Goal: Task Accomplishment & Management: Use online tool/utility

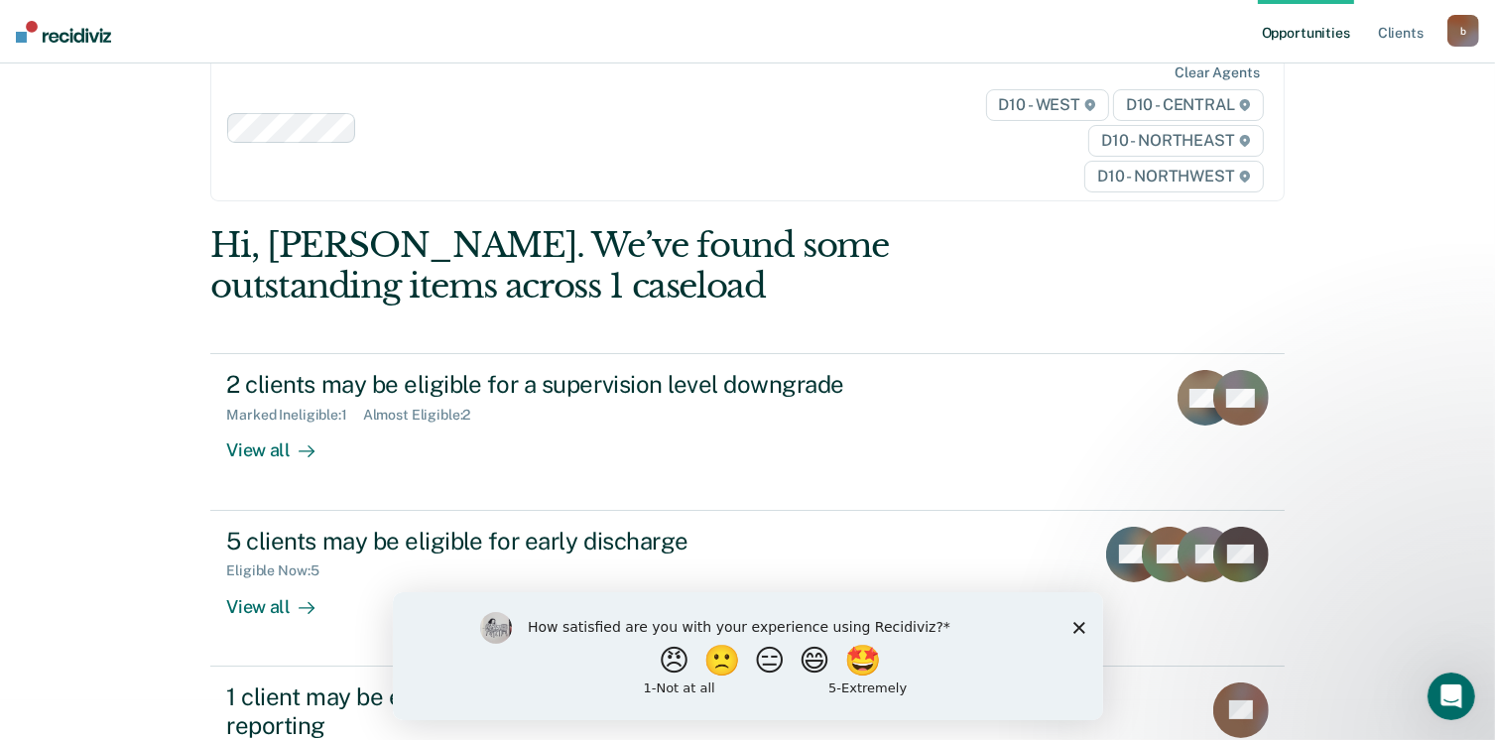
scroll to position [149, 0]
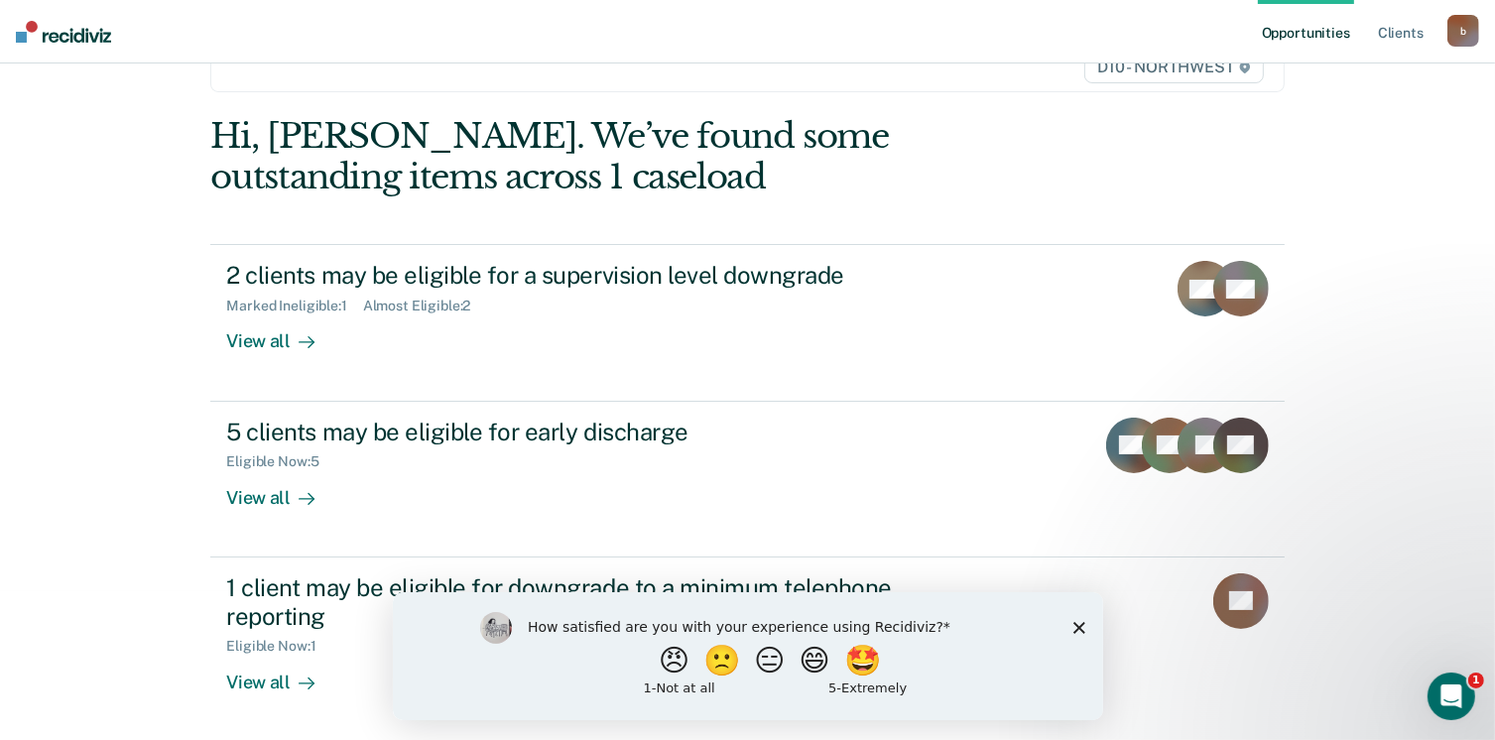
click at [1079, 617] on div "How satisfied are you with your experience using Recidiviz? 😠 🙁 😑 😄 🤩 1 - Not a…" at bounding box center [747, 655] width 710 height 128
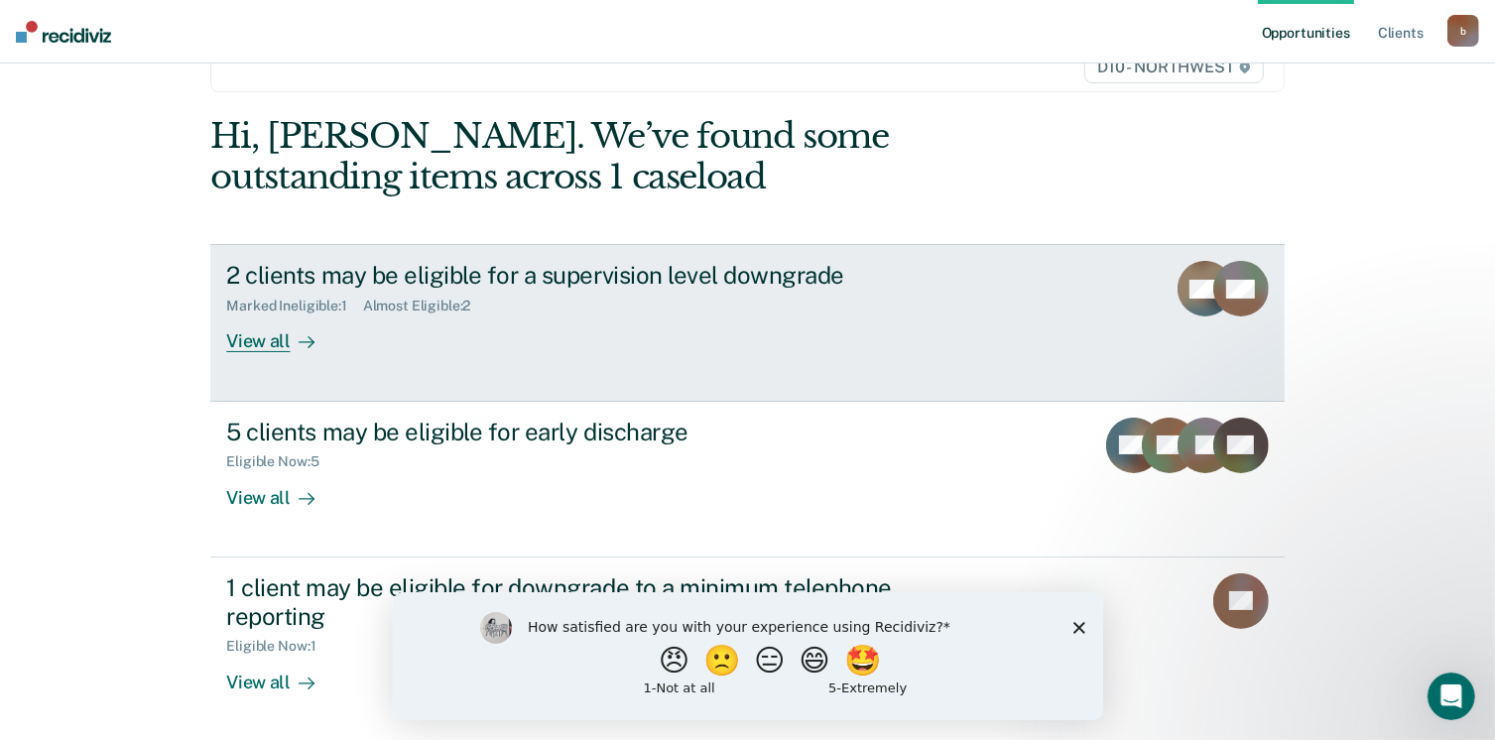
click at [254, 344] on div "View all" at bounding box center [281, 334] width 111 height 39
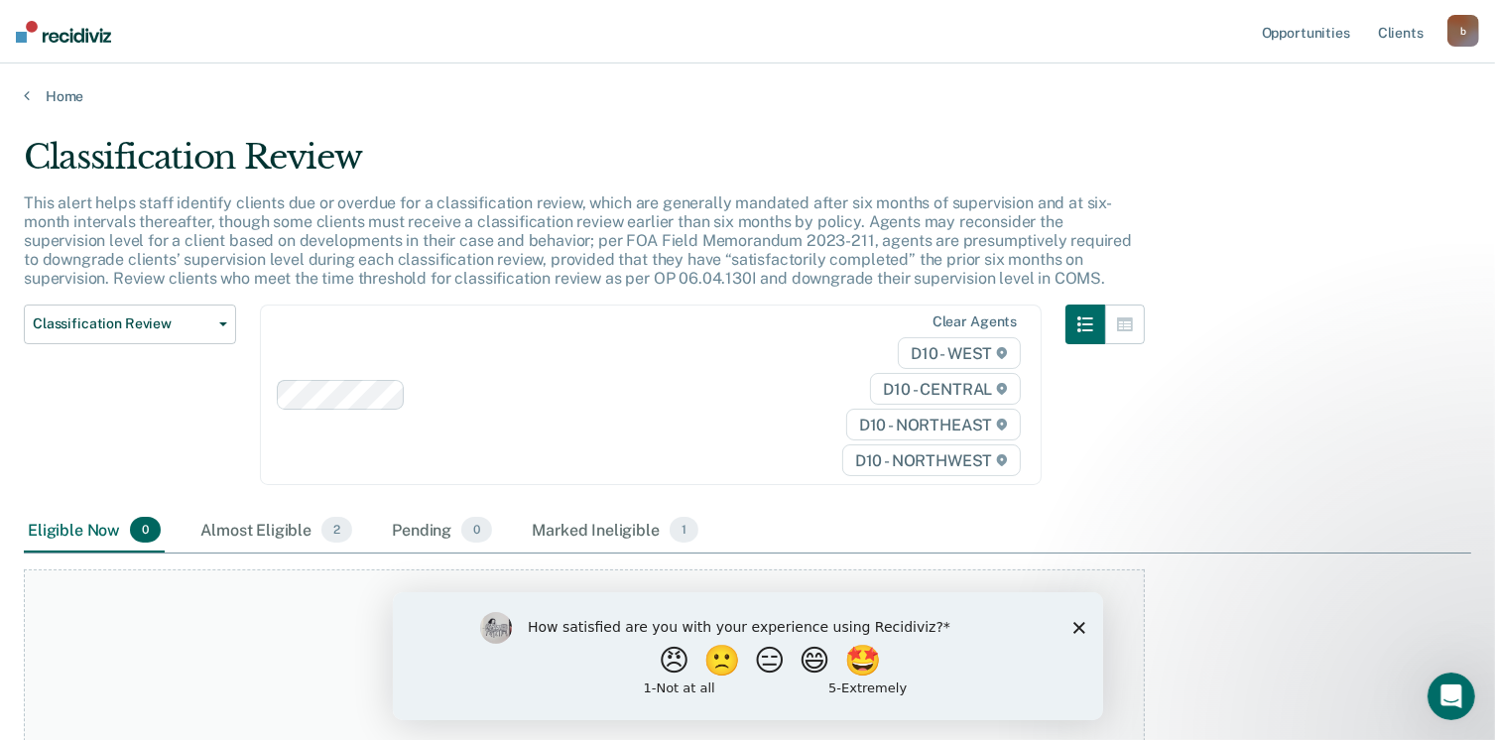
click at [1078, 630] on icon "Close survey" at bounding box center [1078, 627] width 12 height 12
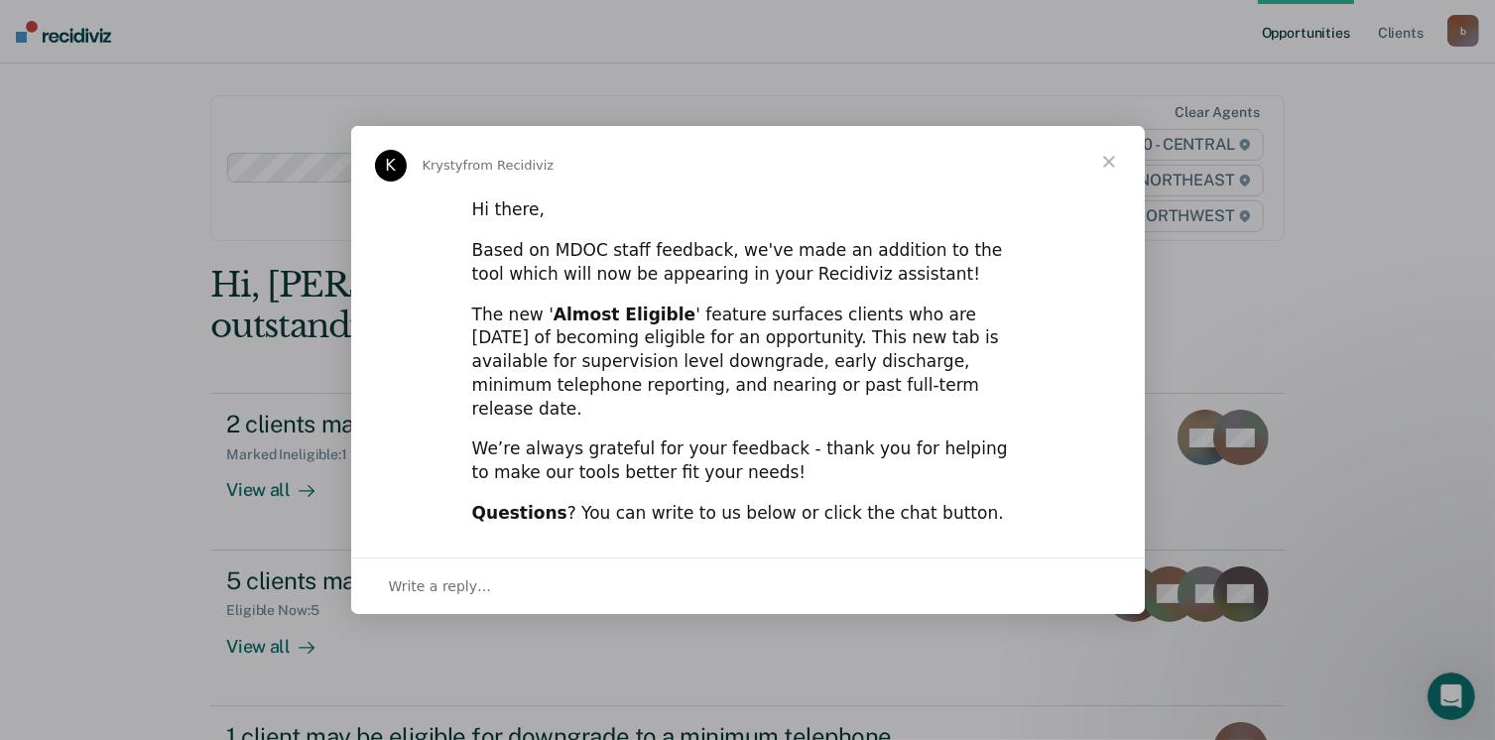
click at [1107, 180] on span "Close" at bounding box center [1108, 161] width 71 height 71
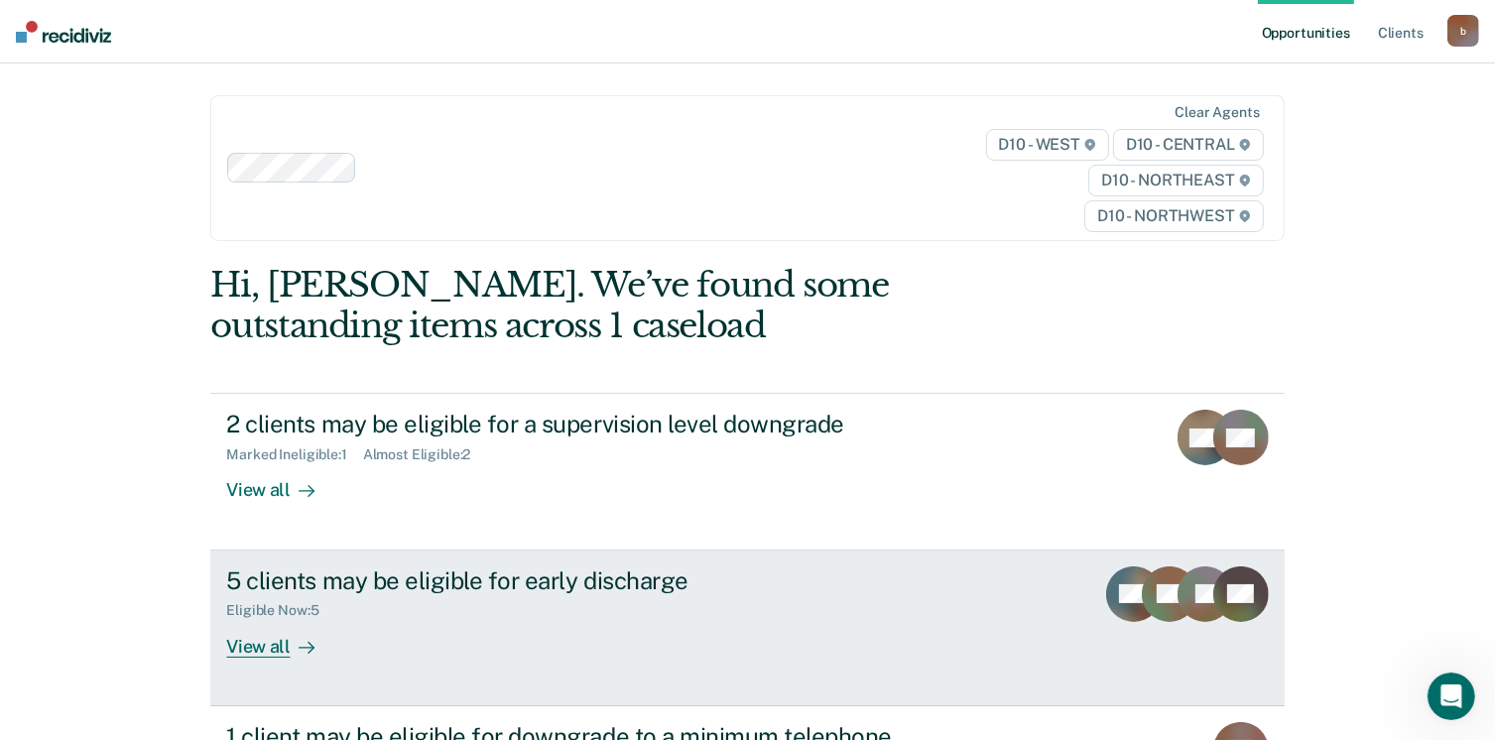
click at [254, 647] on div "View all" at bounding box center [281, 638] width 111 height 39
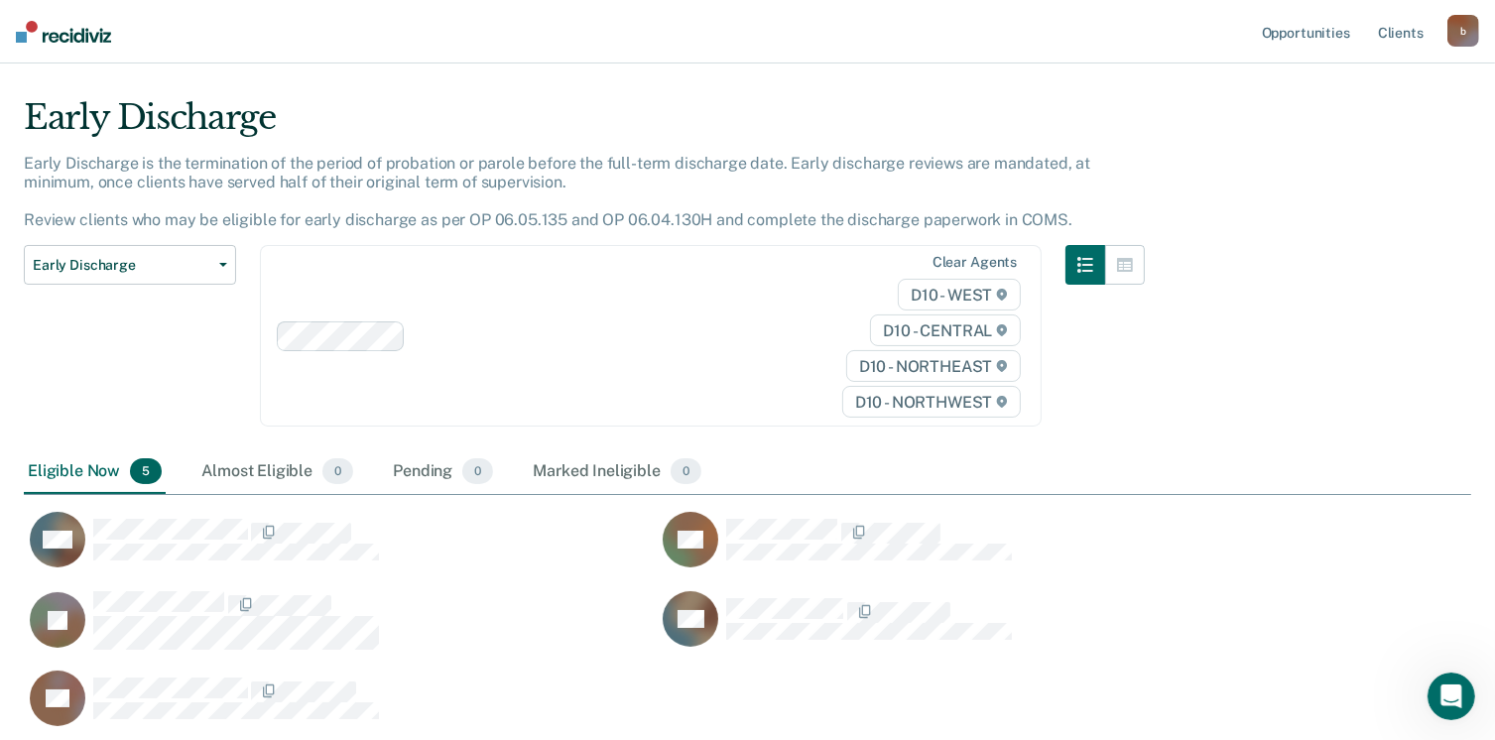
scroll to position [132, 0]
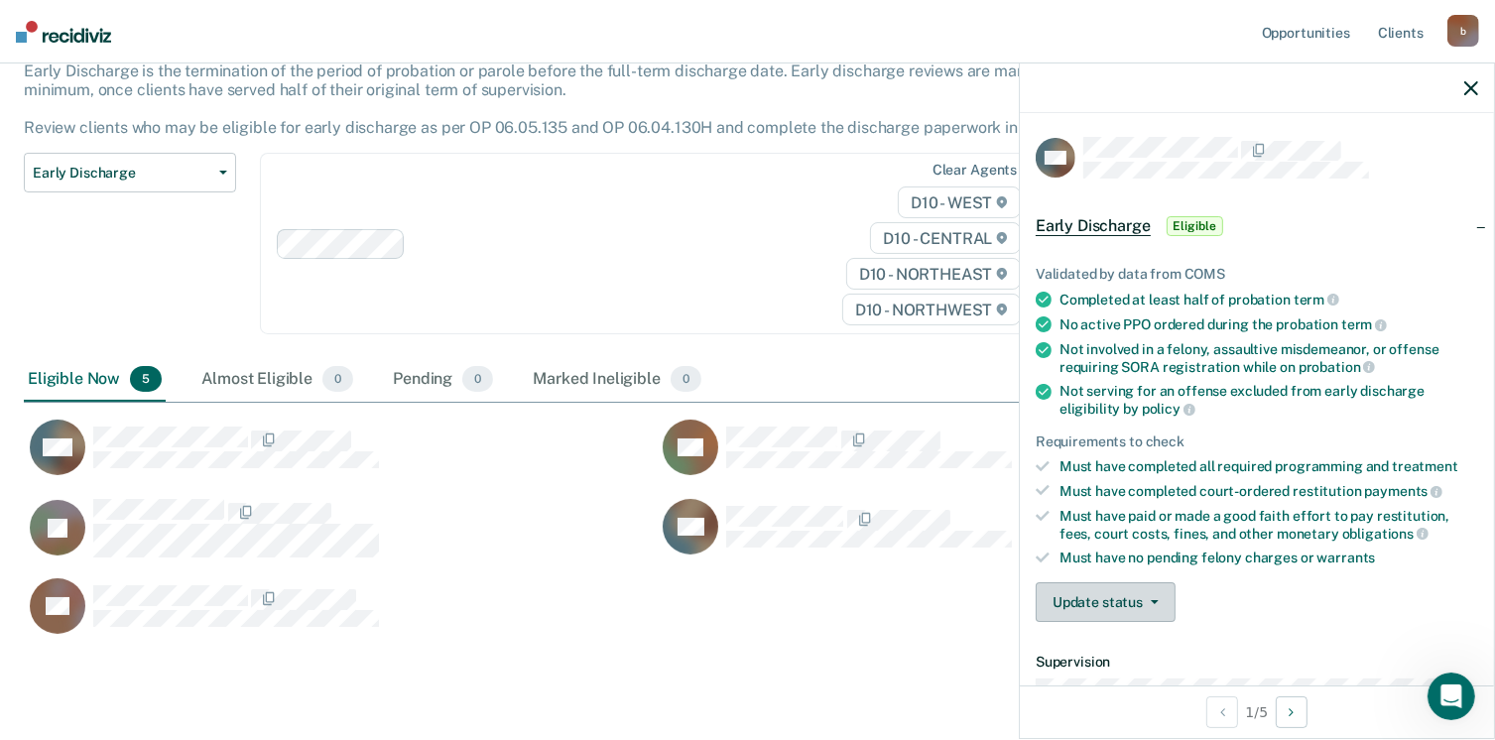
click at [1155, 600] on icon "button" at bounding box center [1155, 602] width 8 height 4
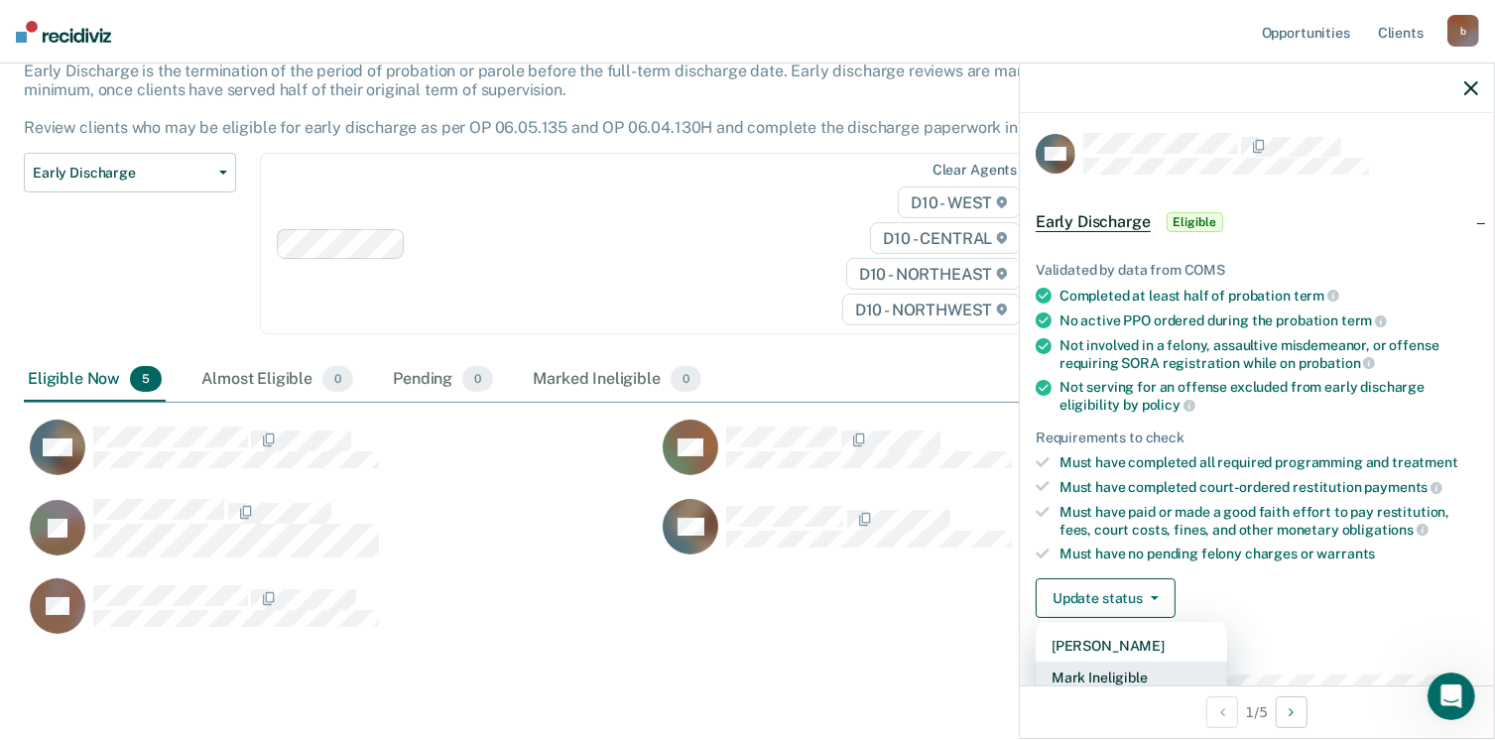
click at [1116, 675] on button "Mark Ineligible" at bounding box center [1131, 678] width 191 height 32
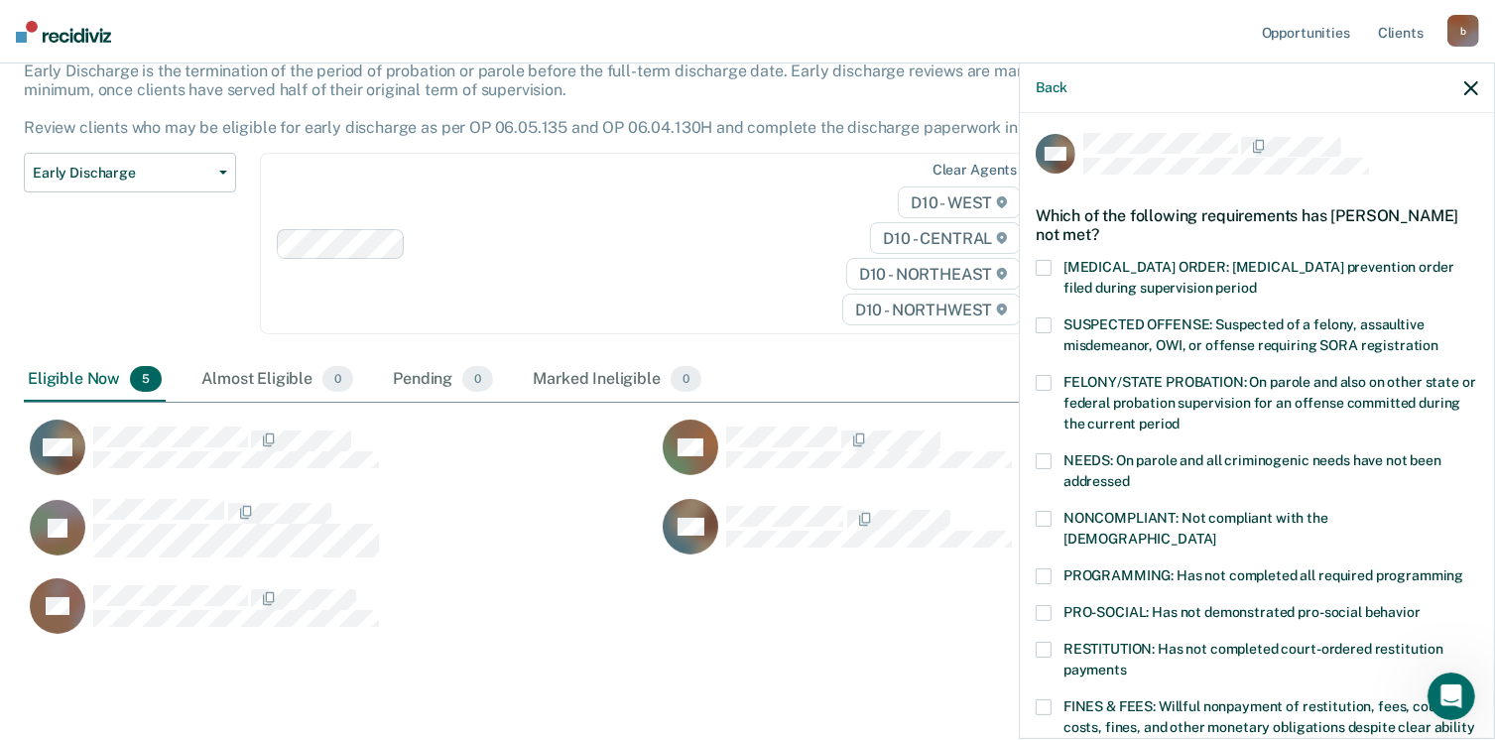
click at [1040, 699] on span at bounding box center [1044, 707] width 16 height 16
click at [1103, 739] on input "FINES & FEES: Willful nonpayment of restitution, fees, court costs, fines, and …" at bounding box center [1103, 741] width 0 height 0
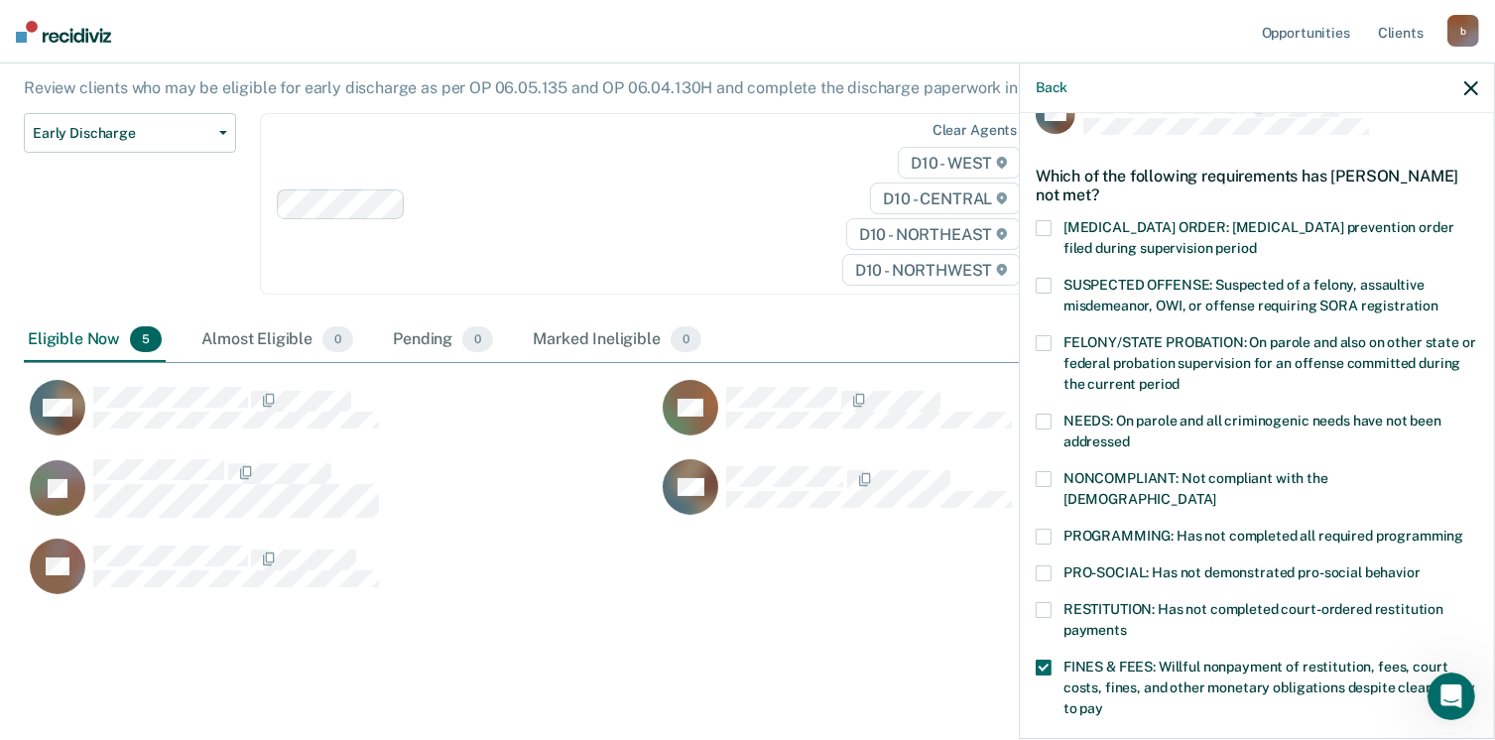
scroll to position [58, 0]
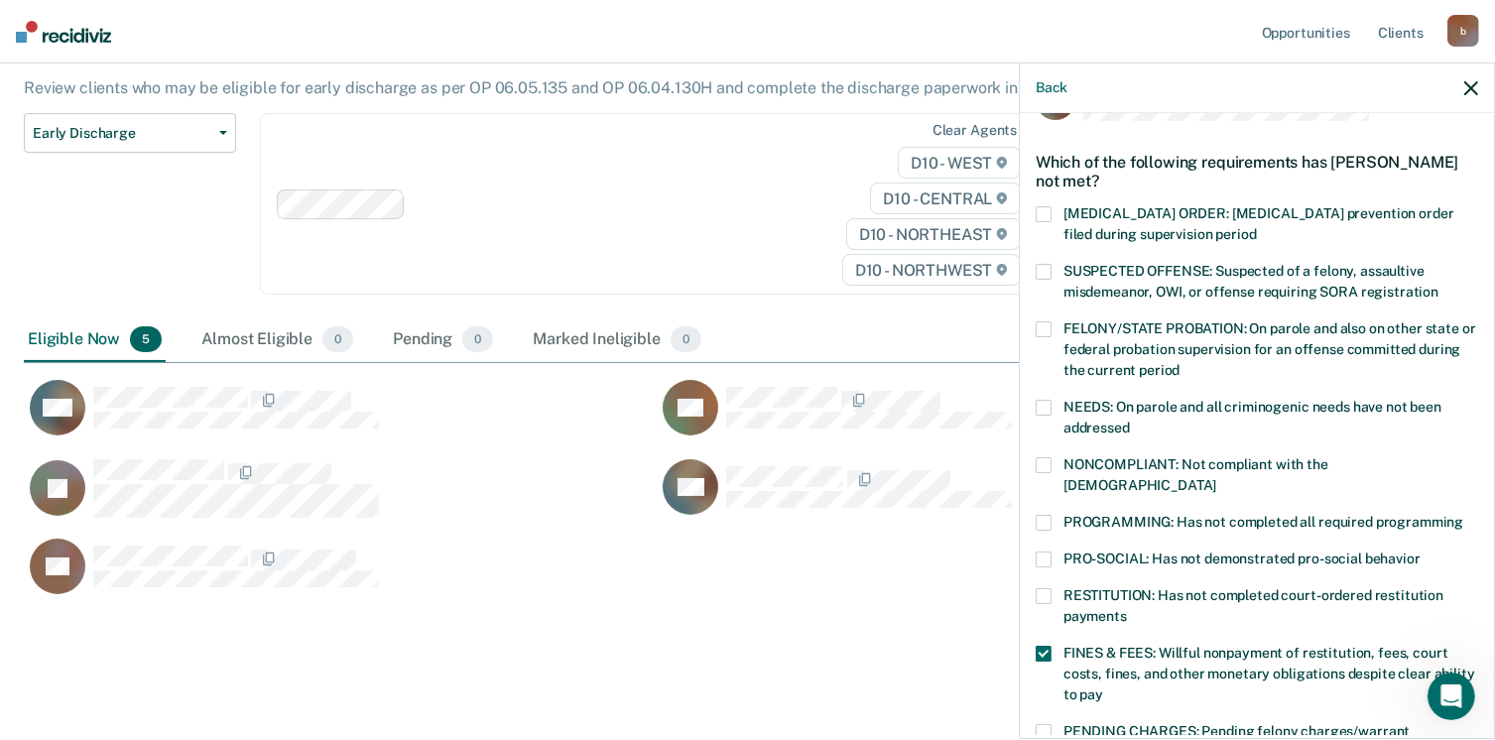
click at [1039, 515] on span at bounding box center [1044, 523] width 16 height 16
click at [1463, 515] on input "PROGRAMMING: Has not completed all required programming" at bounding box center [1463, 515] width 0 height 0
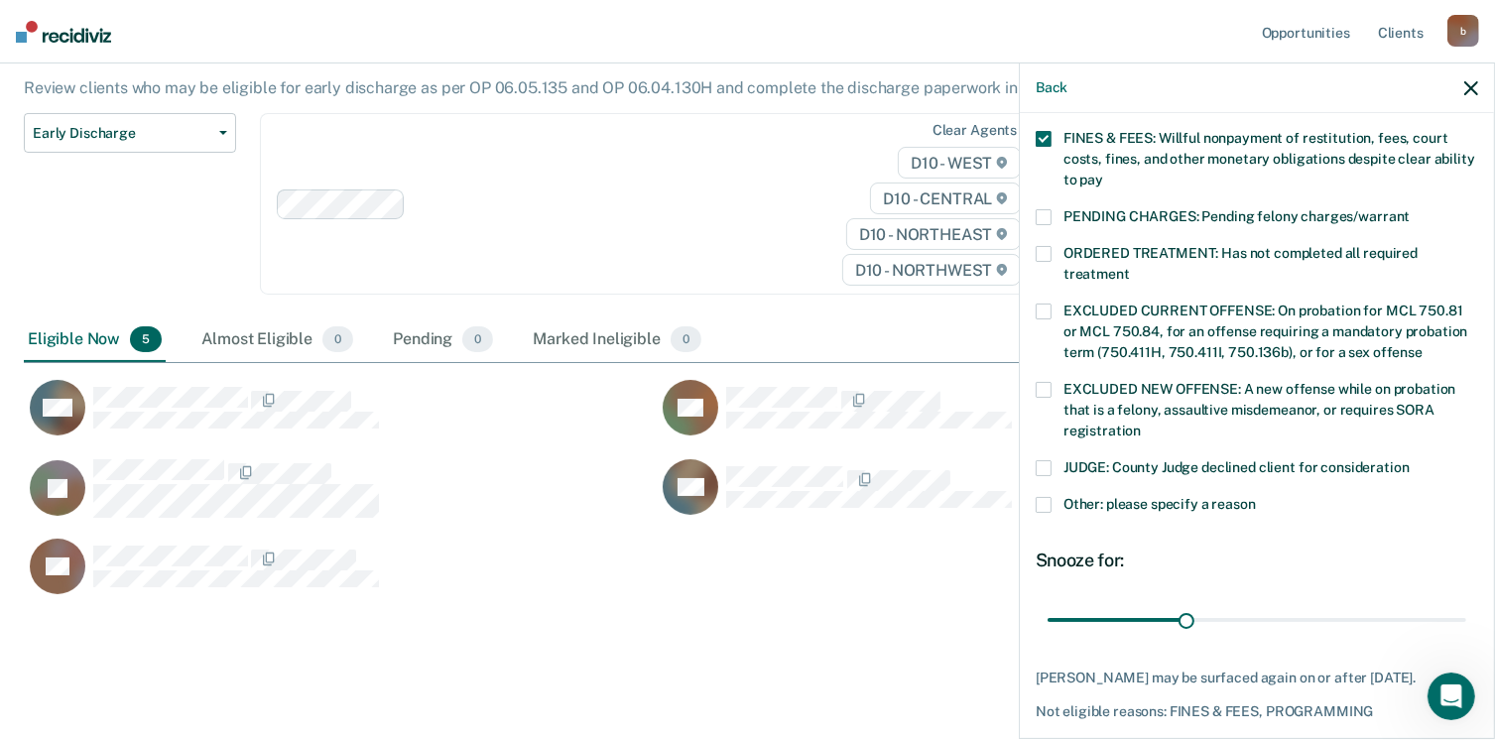
scroll to position [642, 0]
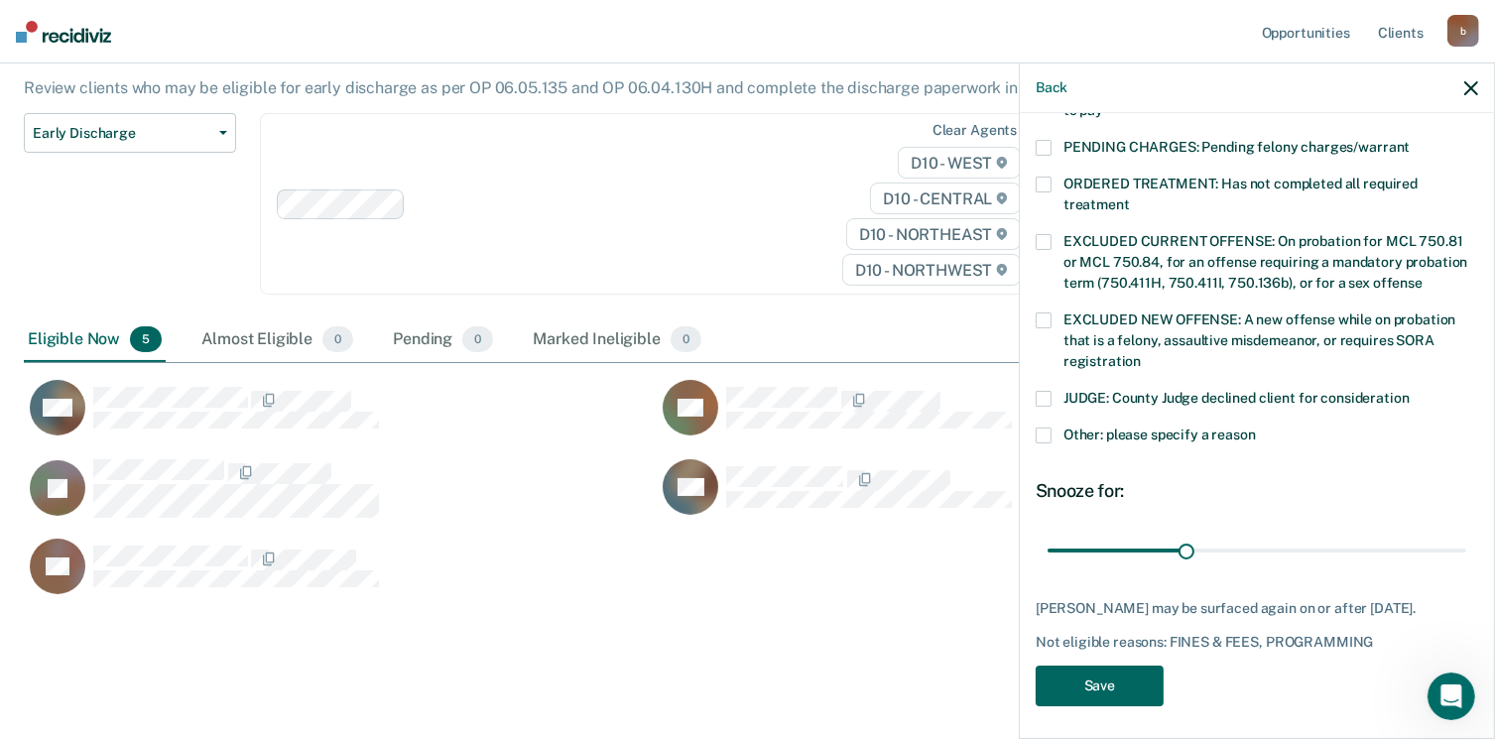
click at [1075, 689] on button "Save" at bounding box center [1100, 686] width 128 height 41
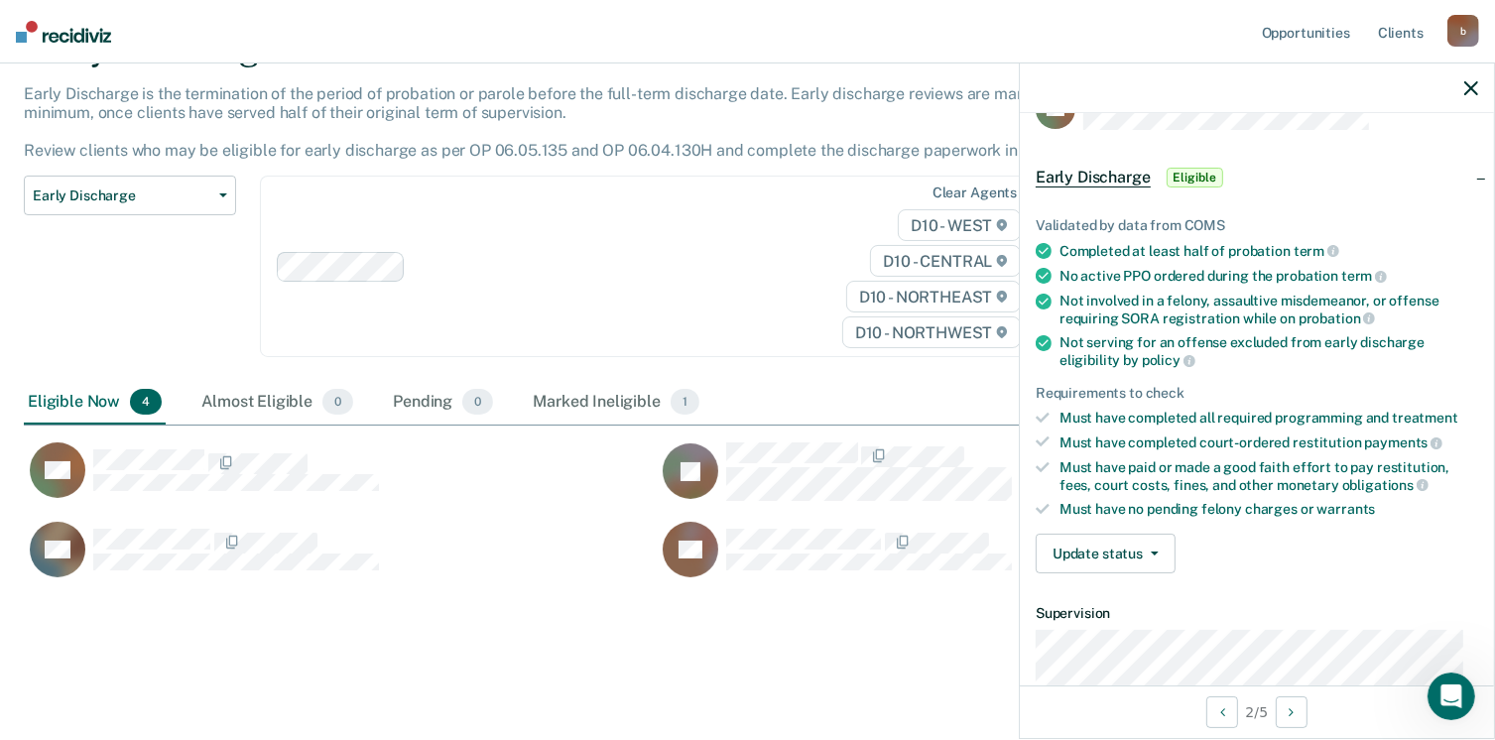
scroll to position [0, 0]
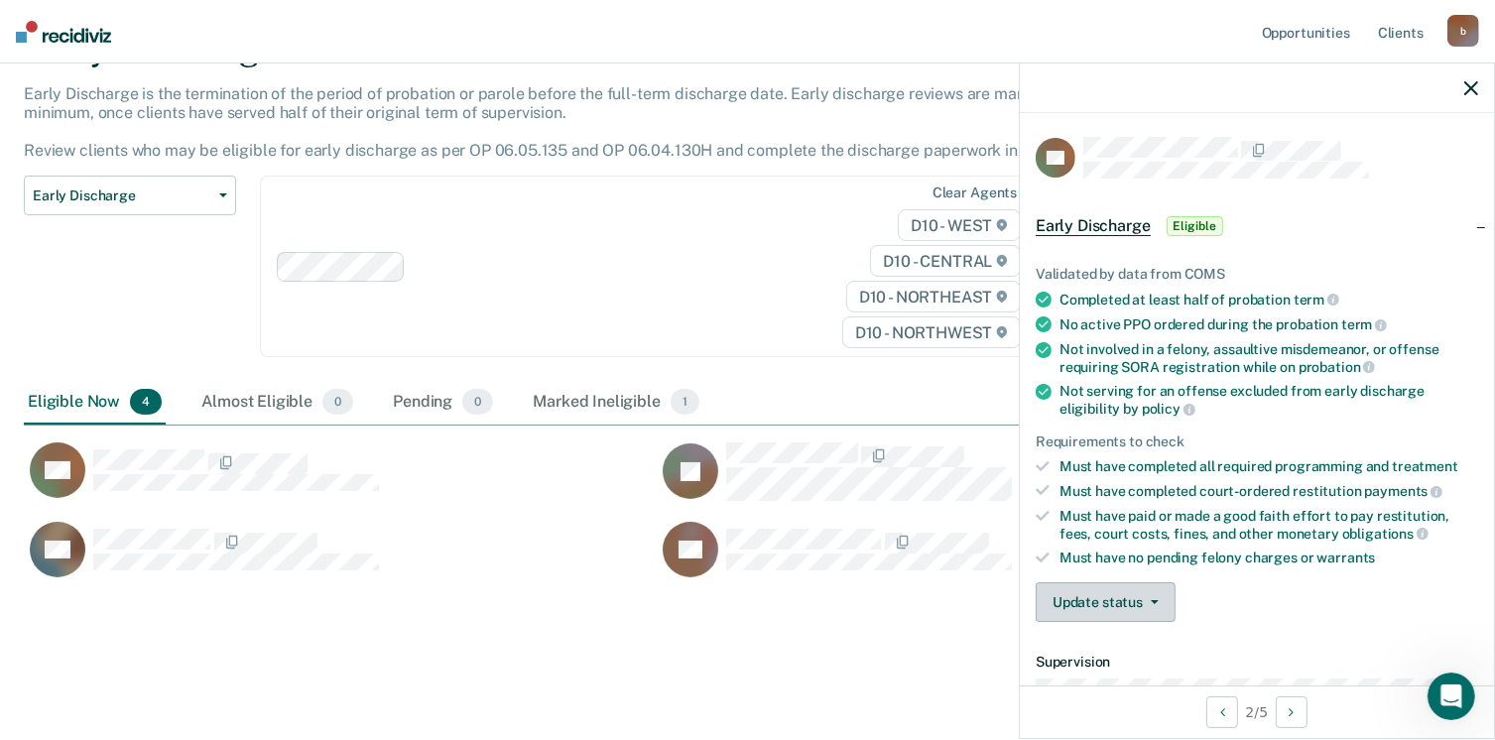
click at [1144, 601] on button "Update status" at bounding box center [1106, 602] width 140 height 40
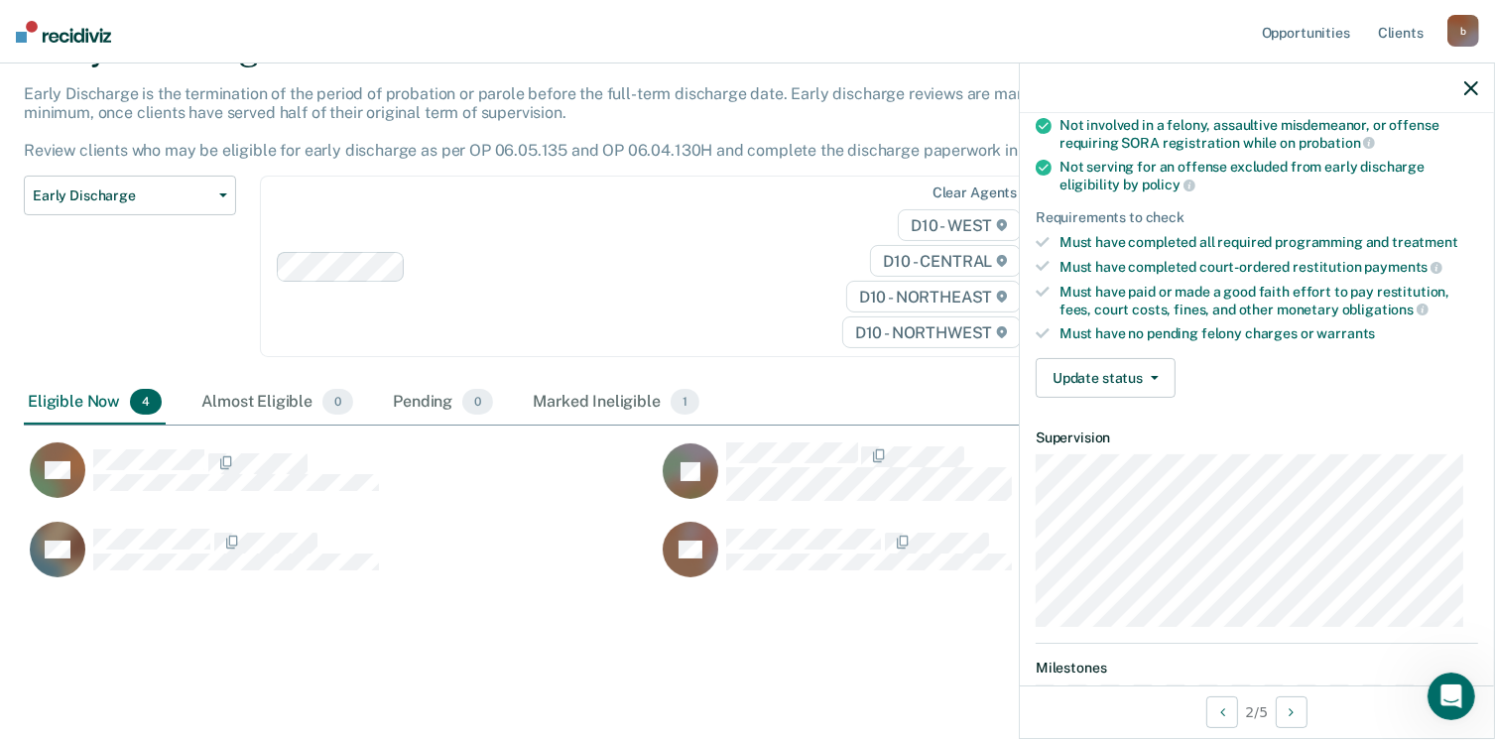
scroll to position [238, 0]
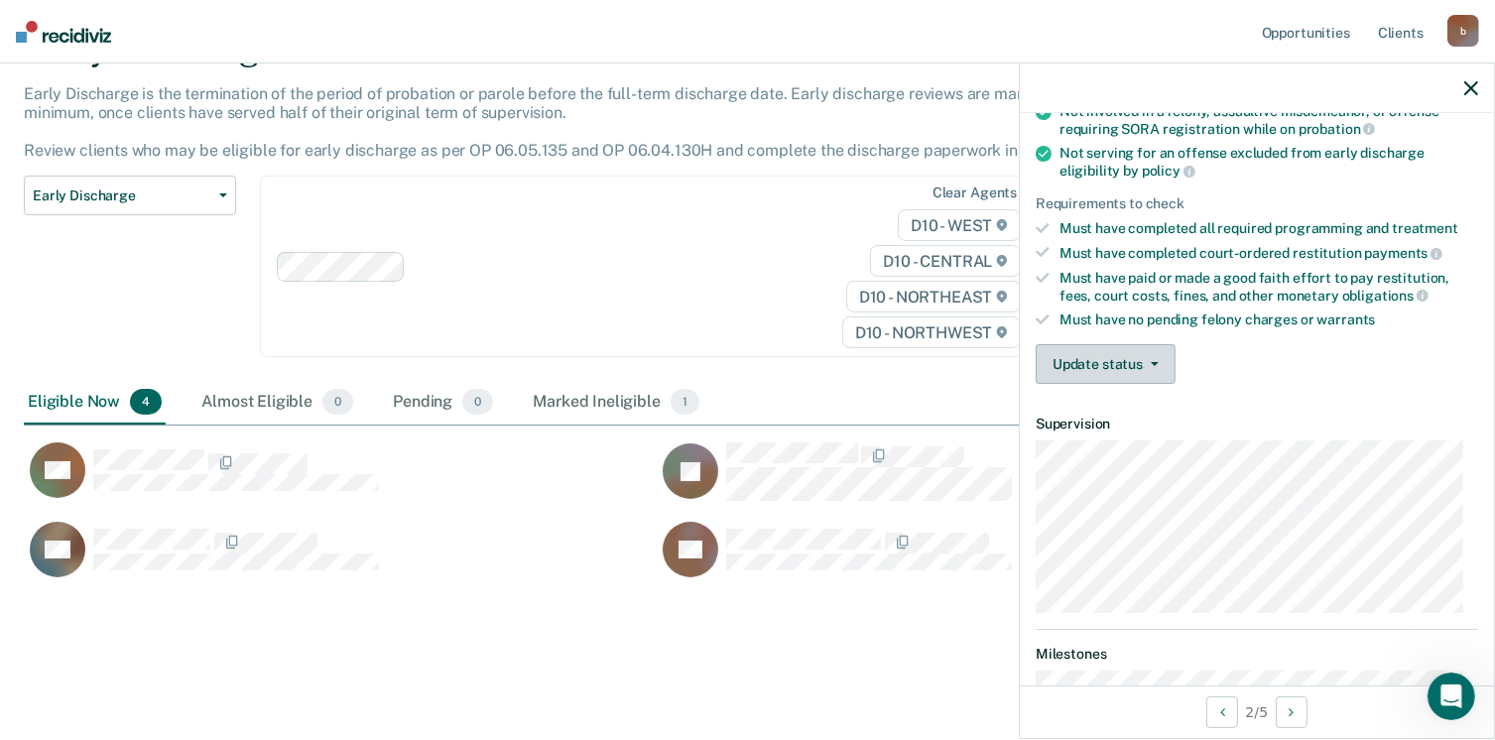
click at [1159, 354] on button "Update status" at bounding box center [1106, 364] width 140 height 40
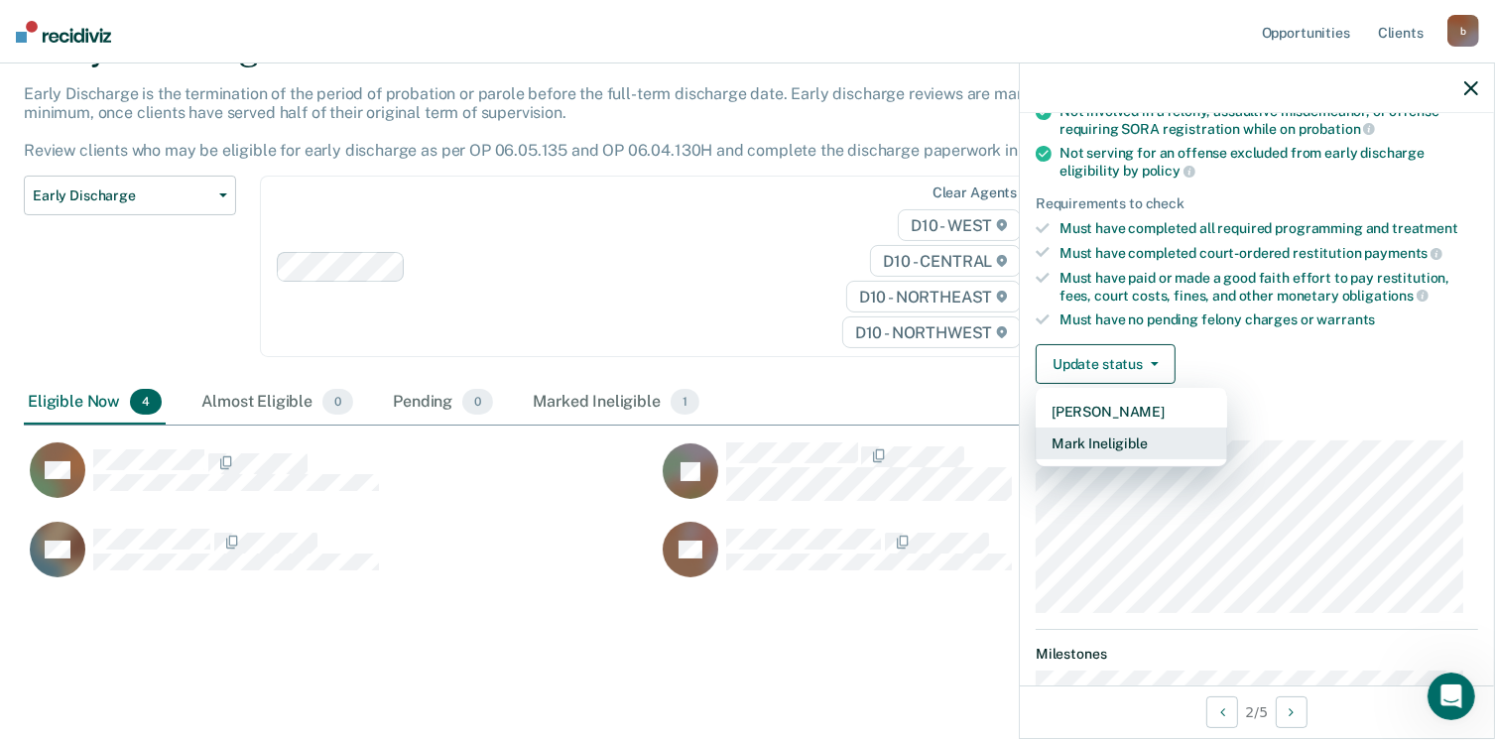
click at [1079, 443] on button "Mark Ineligible" at bounding box center [1131, 444] width 191 height 32
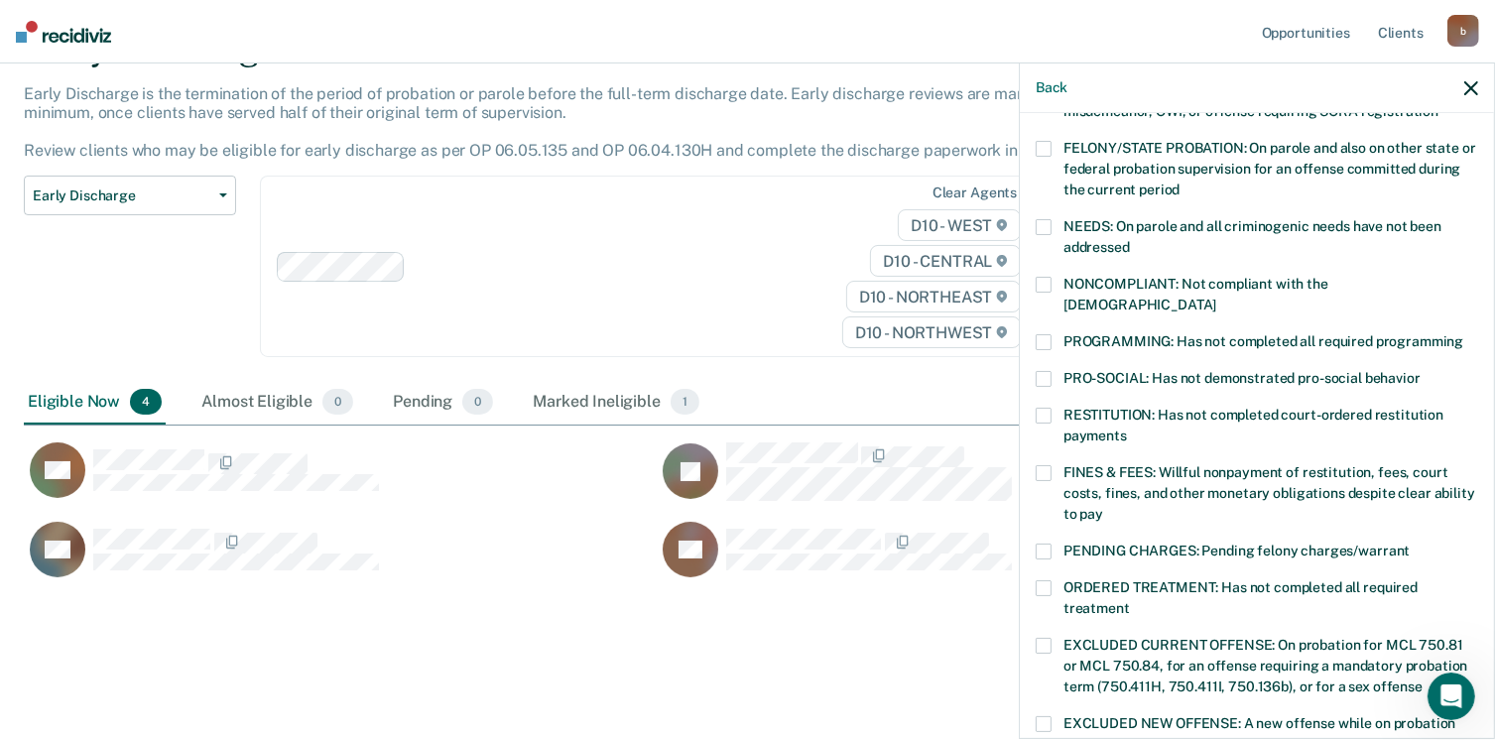
click at [1040, 465] on span at bounding box center [1044, 473] width 16 height 16
click at [1103, 507] on input "FINES & FEES: Willful nonpayment of restitution, fees, court costs, fines, and …" at bounding box center [1103, 507] width 0 height 0
click at [1042, 334] on span at bounding box center [1044, 342] width 16 height 16
click at [1463, 334] on input "PROGRAMMING: Has not completed all required programming" at bounding box center [1463, 334] width 0 height 0
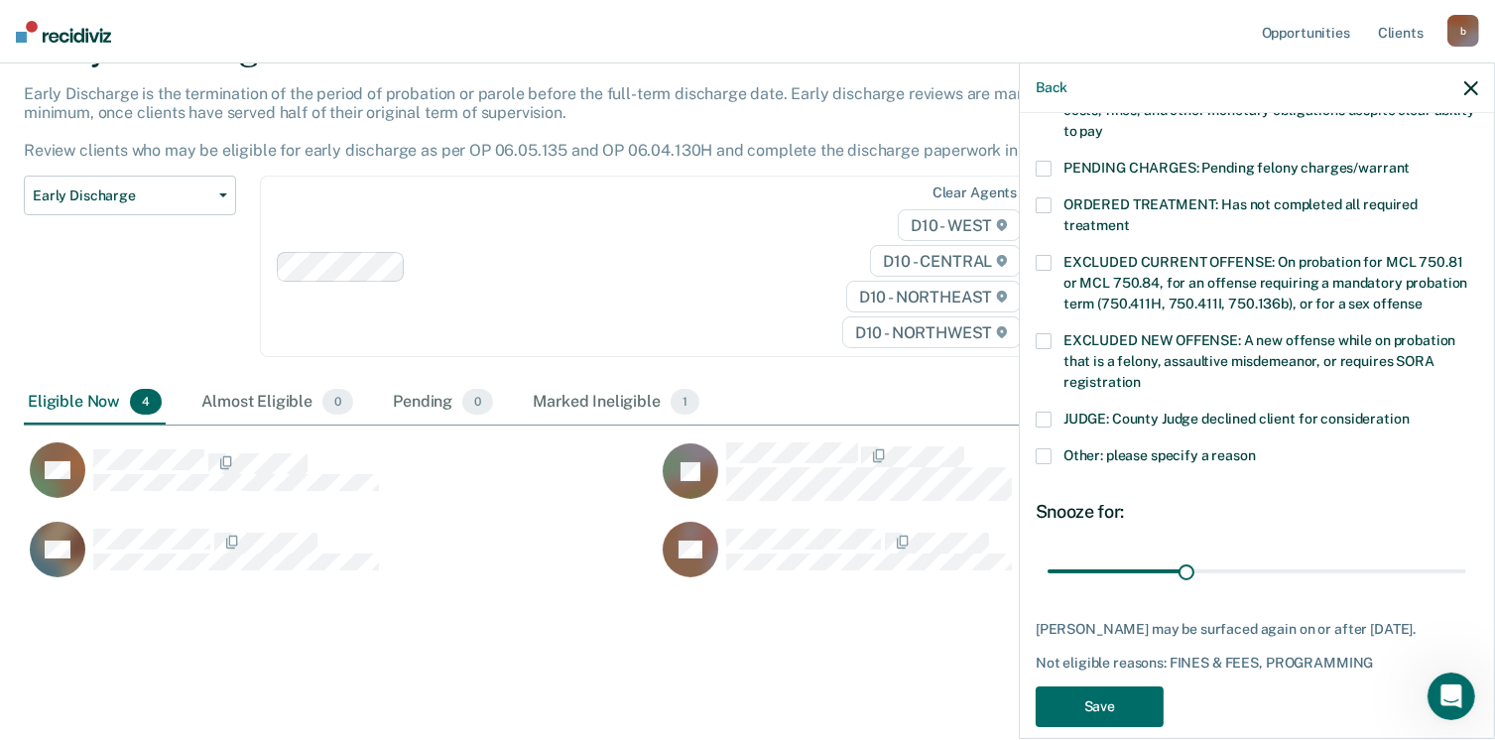
scroll to position [625, 0]
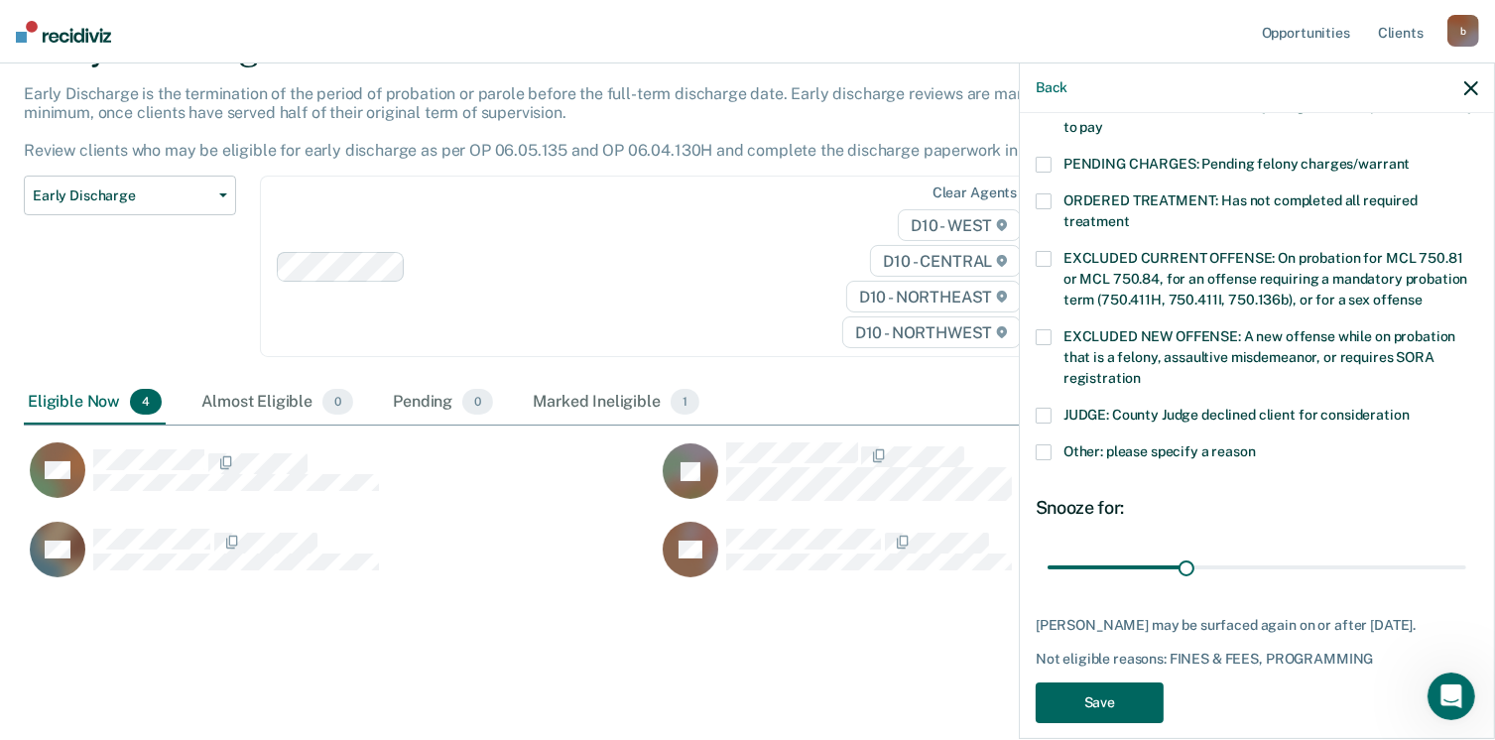
click at [1119, 683] on button "Save" at bounding box center [1100, 703] width 128 height 41
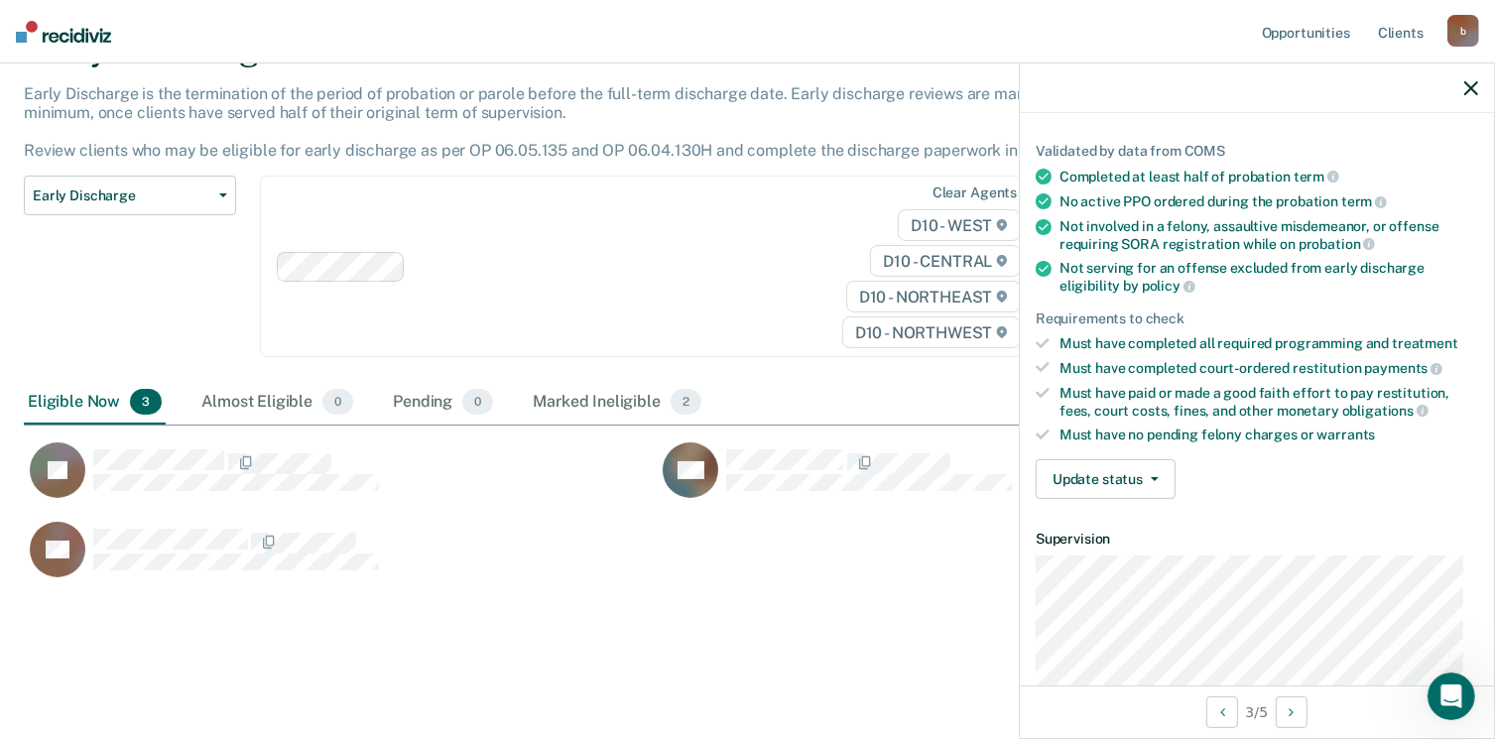
scroll to position [115, 0]
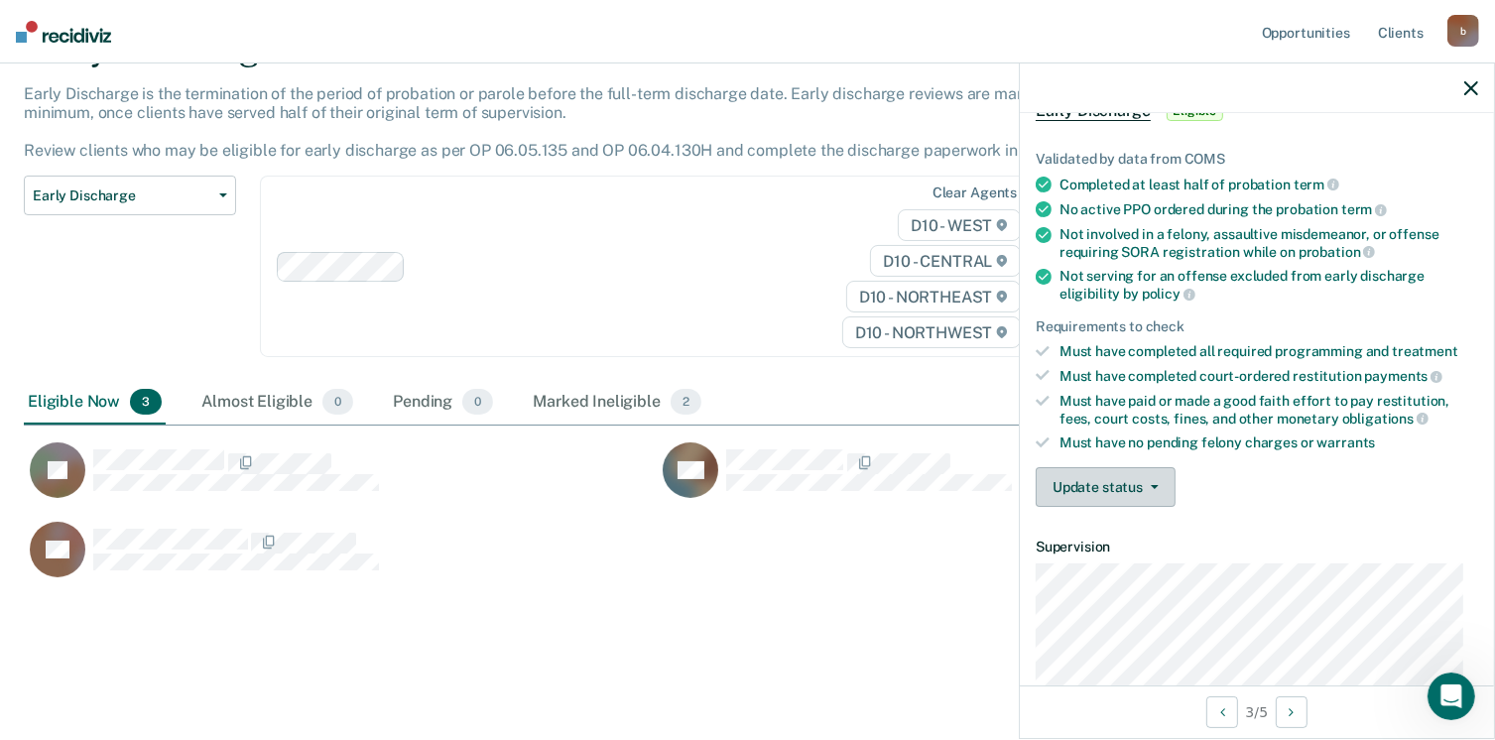
click at [1133, 482] on button "Update status" at bounding box center [1106, 487] width 140 height 40
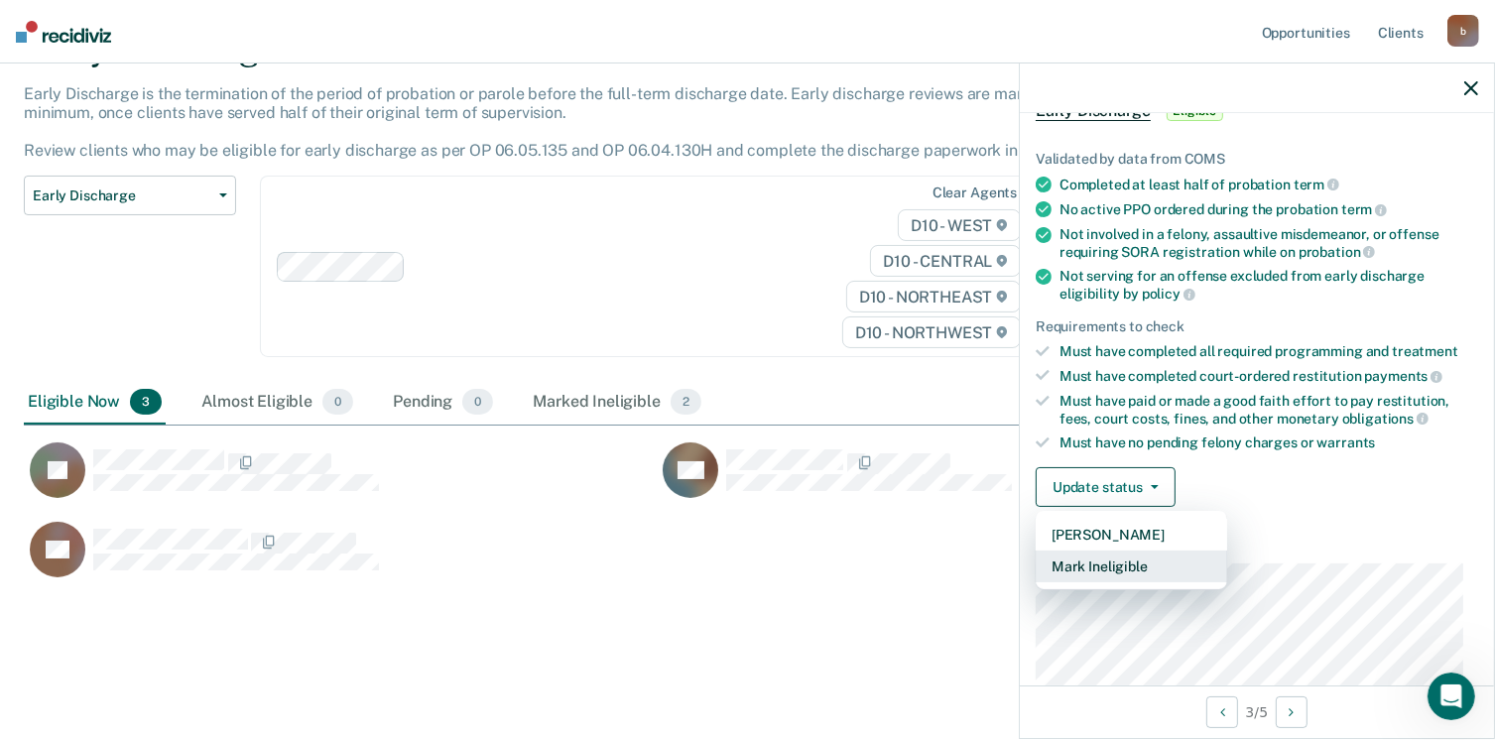
click at [1099, 568] on button "Mark Ineligible" at bounding box center [1131, 567] width 191 height 32
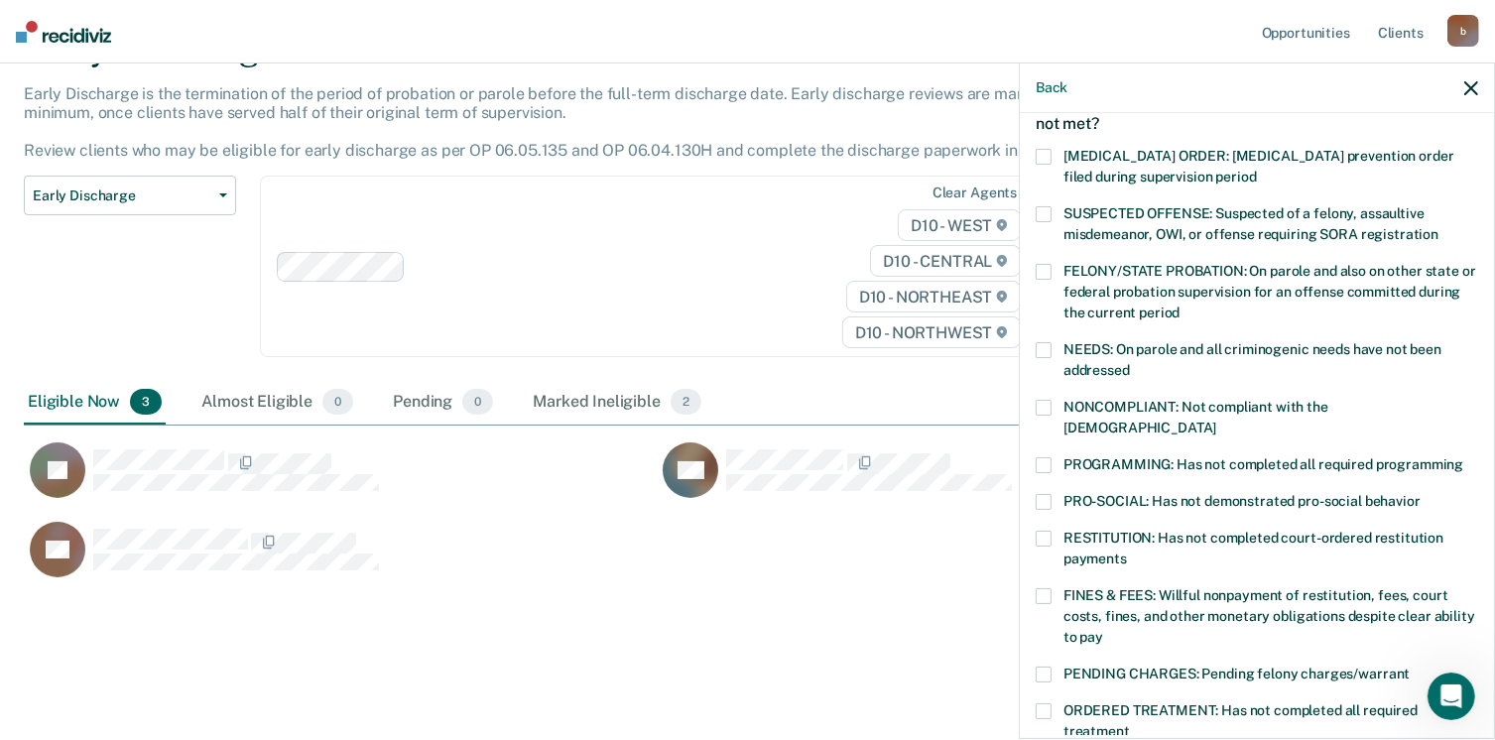
click at [1052, 588] on label "FINES & FEES: Willful nonpayment of restitution, fees, court costs, fines, and …" at bounding box center [1257, 619] width 442 height 63
click at [1103, 630] on input "FINES & FEES: Willful nonpayment of restitution, fees, court costs, fines, and …" at bounding box center [1103, 630] width 0 height 0
click at [1049, 457] on span at bounding box center [1044, 465] width 16 height 16
click at [1463, 457] on input "PROGRAMMING: Has not completed all required programming" at bounding box center [1463, 457] width 0 height 0
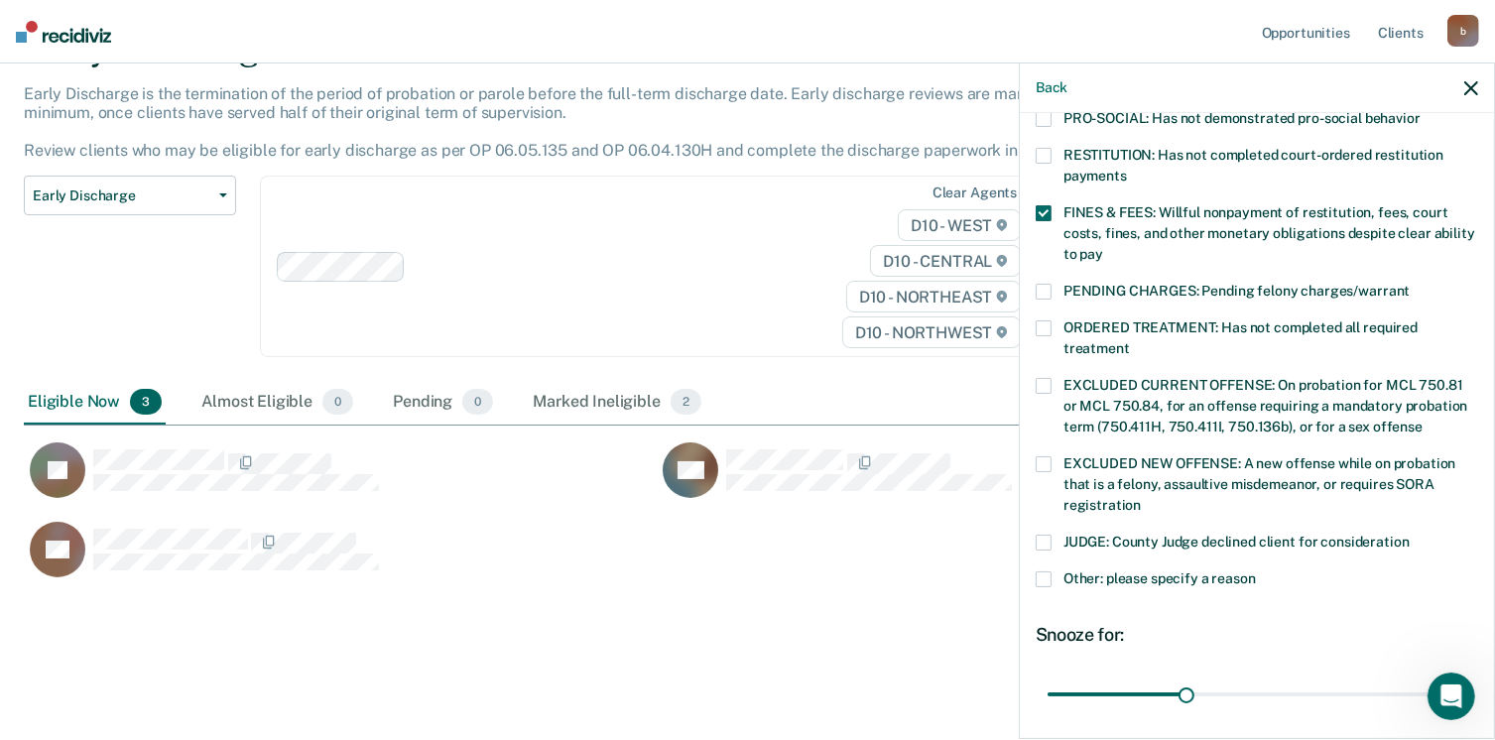
scroll to position [642, 0]
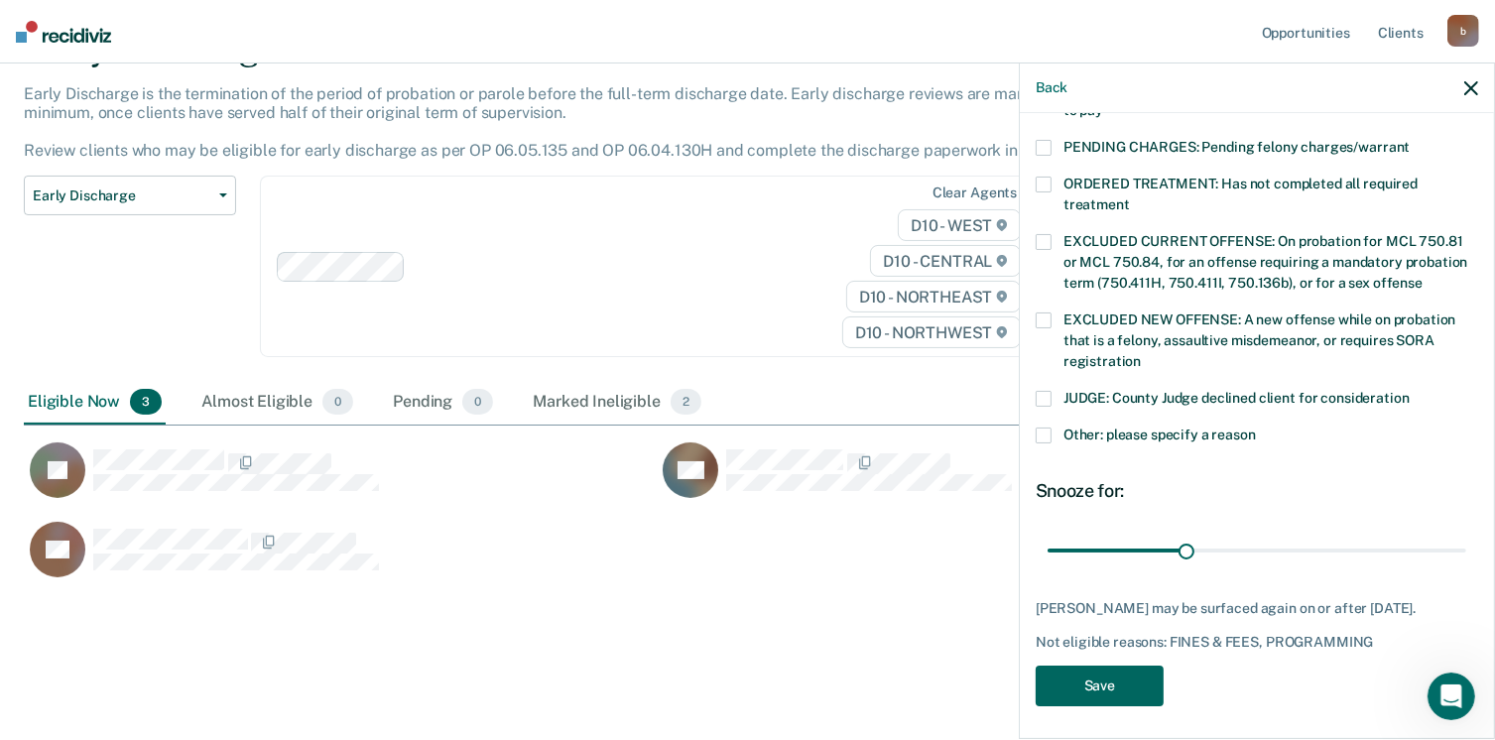
click at [1095, 682] on button "Save" at bounding box center [1100, 686] width 128 height 41
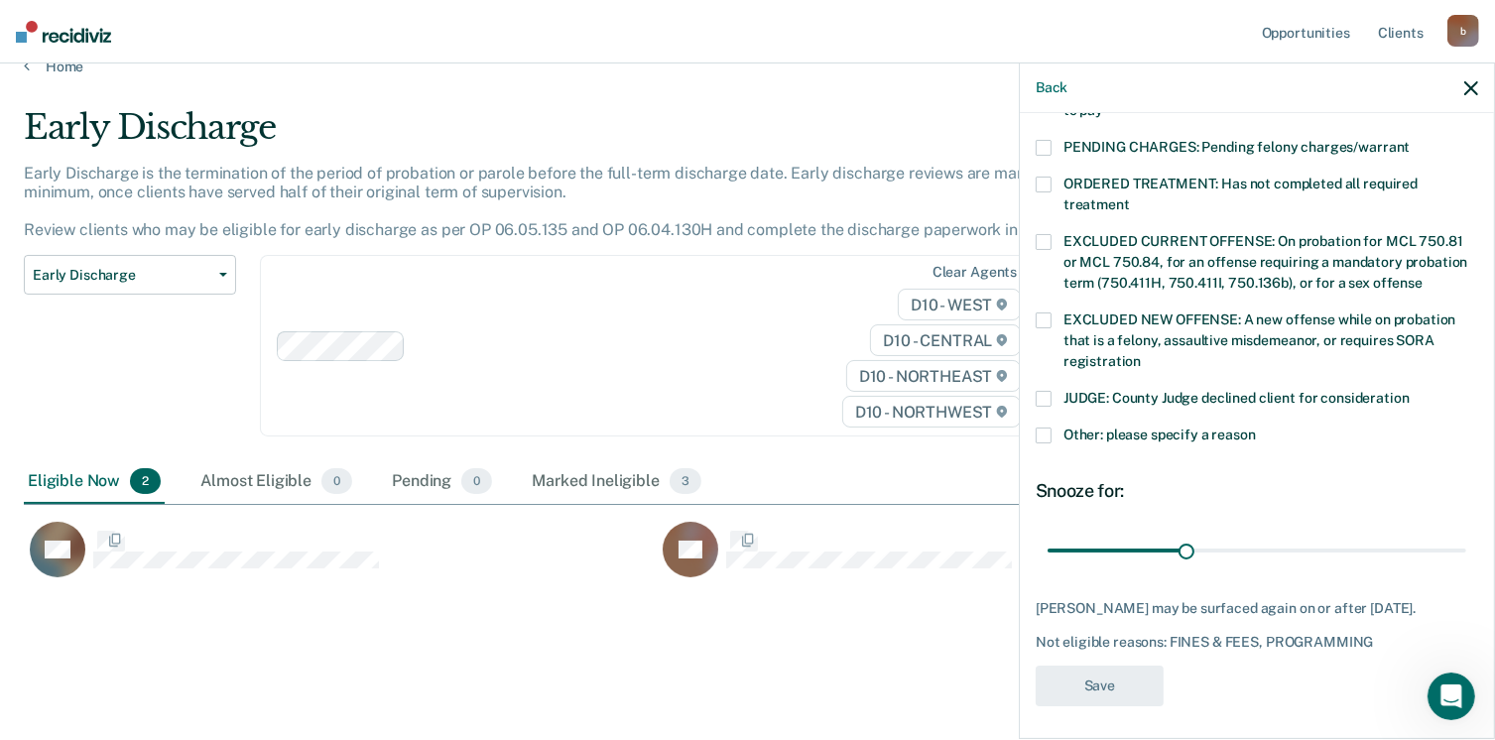
scroll to position [513, 0]
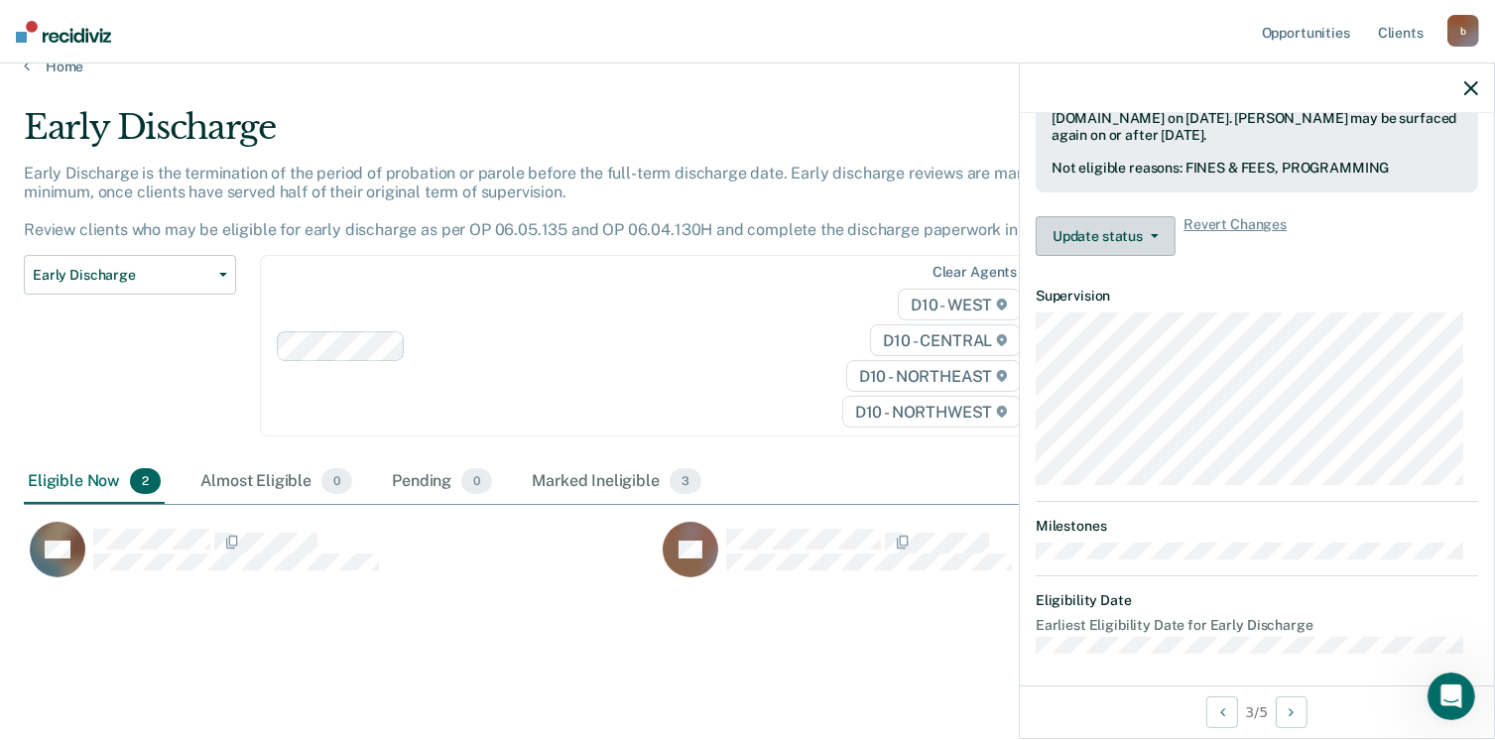
click at [1154, 234] on icon "button" at bounding box center [1155, 236] width 8 height 4
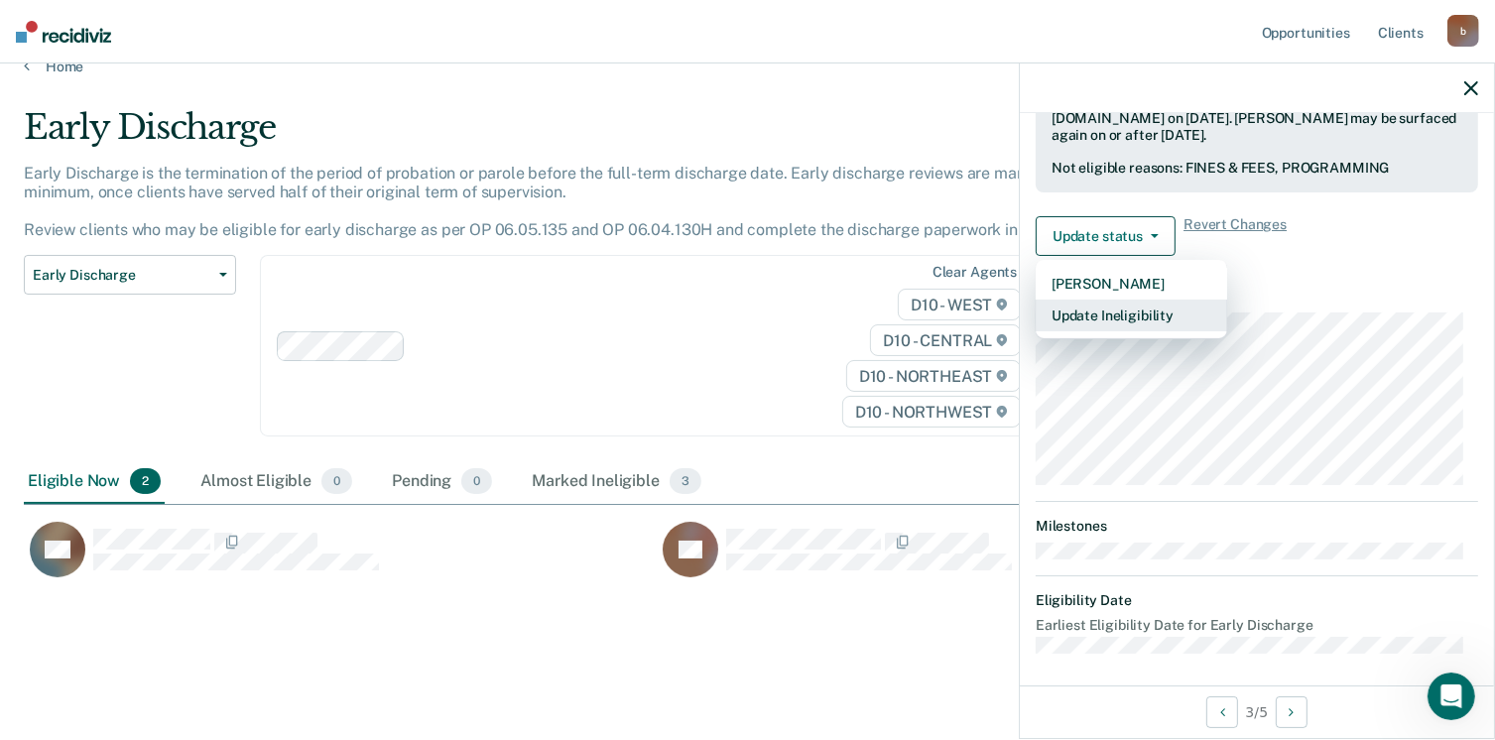
click at [1113, 306] on button "Update Ineligibility" at bounding box center [1131, 316] width 191 height 32
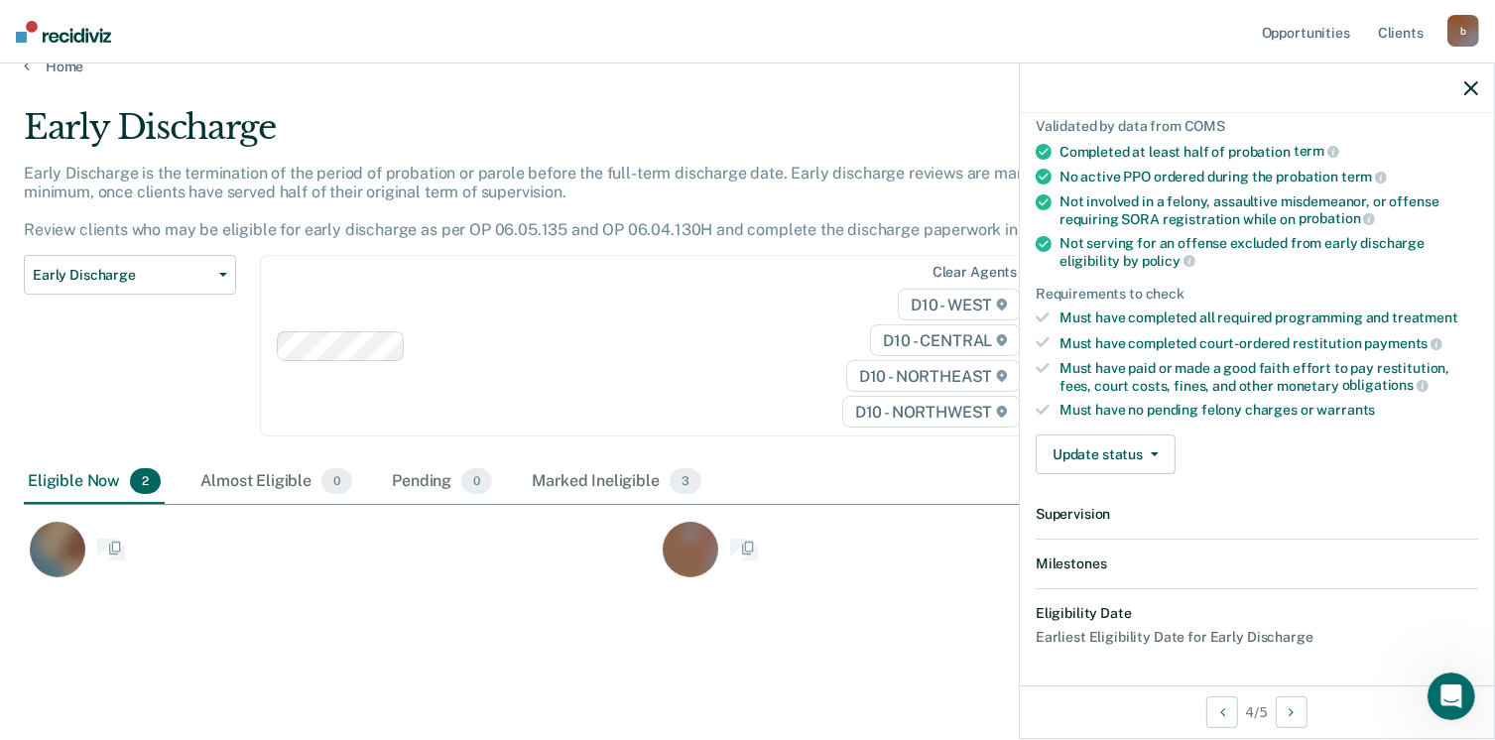
scroll to position [366, 0]
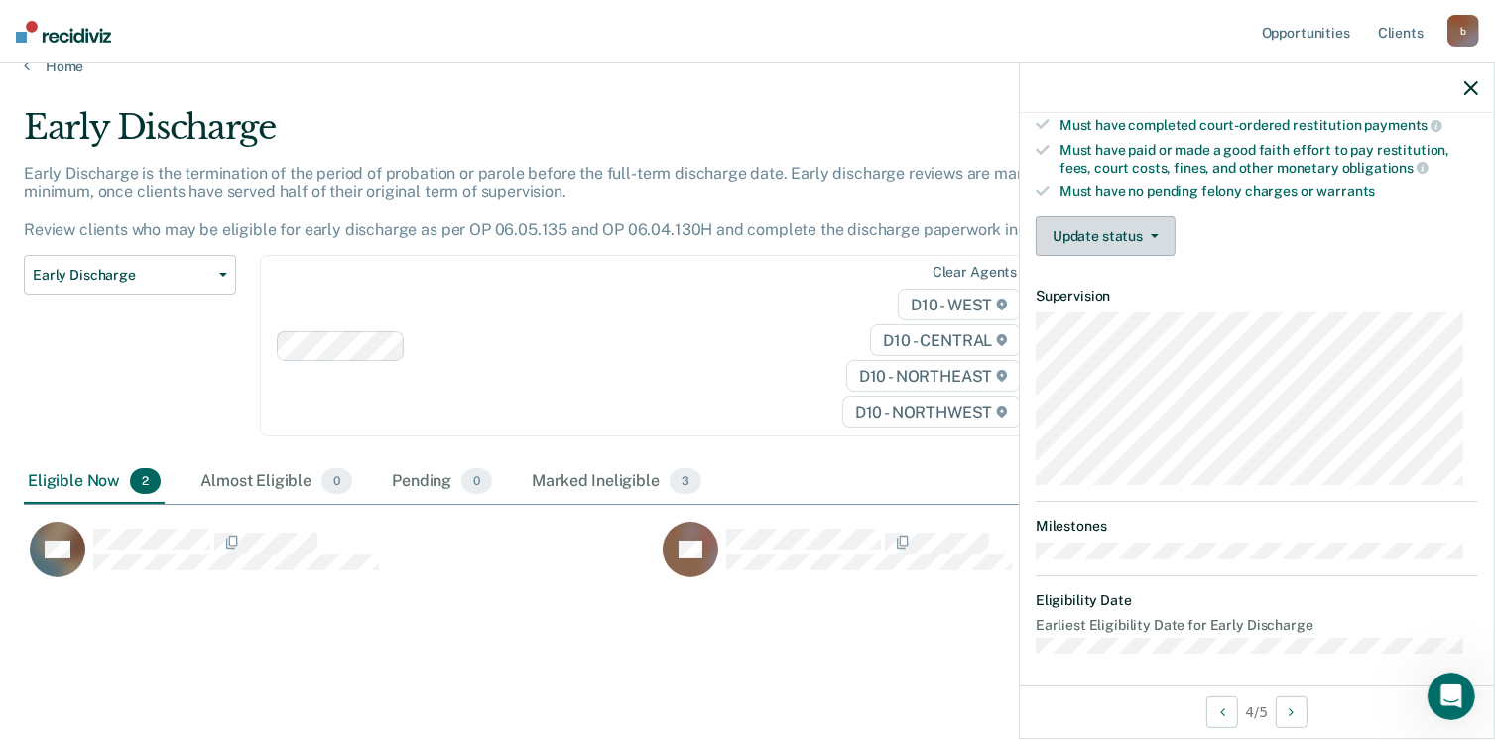
click at [1127, 231] on button "Update status" at bounding box center [1106, 236] width 140 height 40
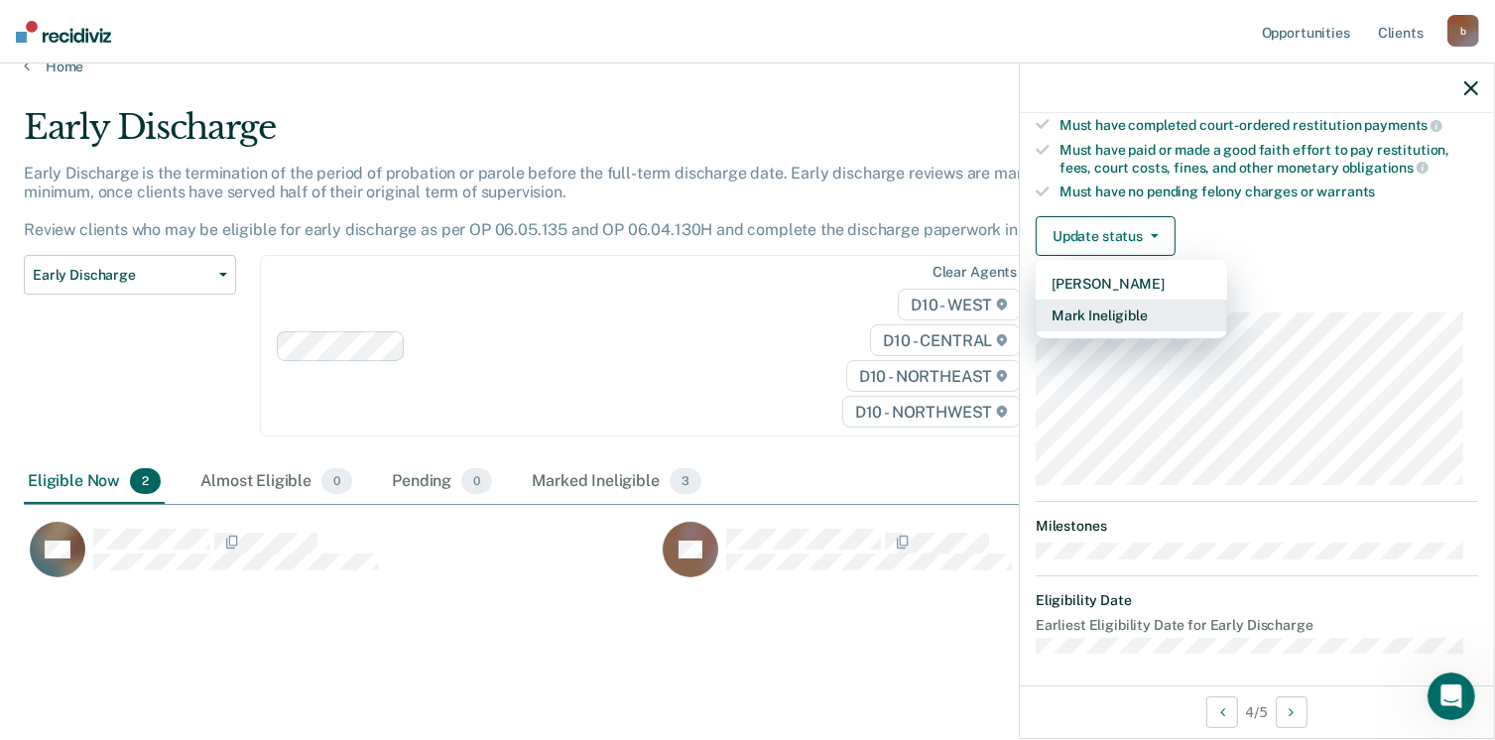
click at [1099, 302] on button "Mark Ineligible" at bounding box center [1131, 316] width 191 height 32
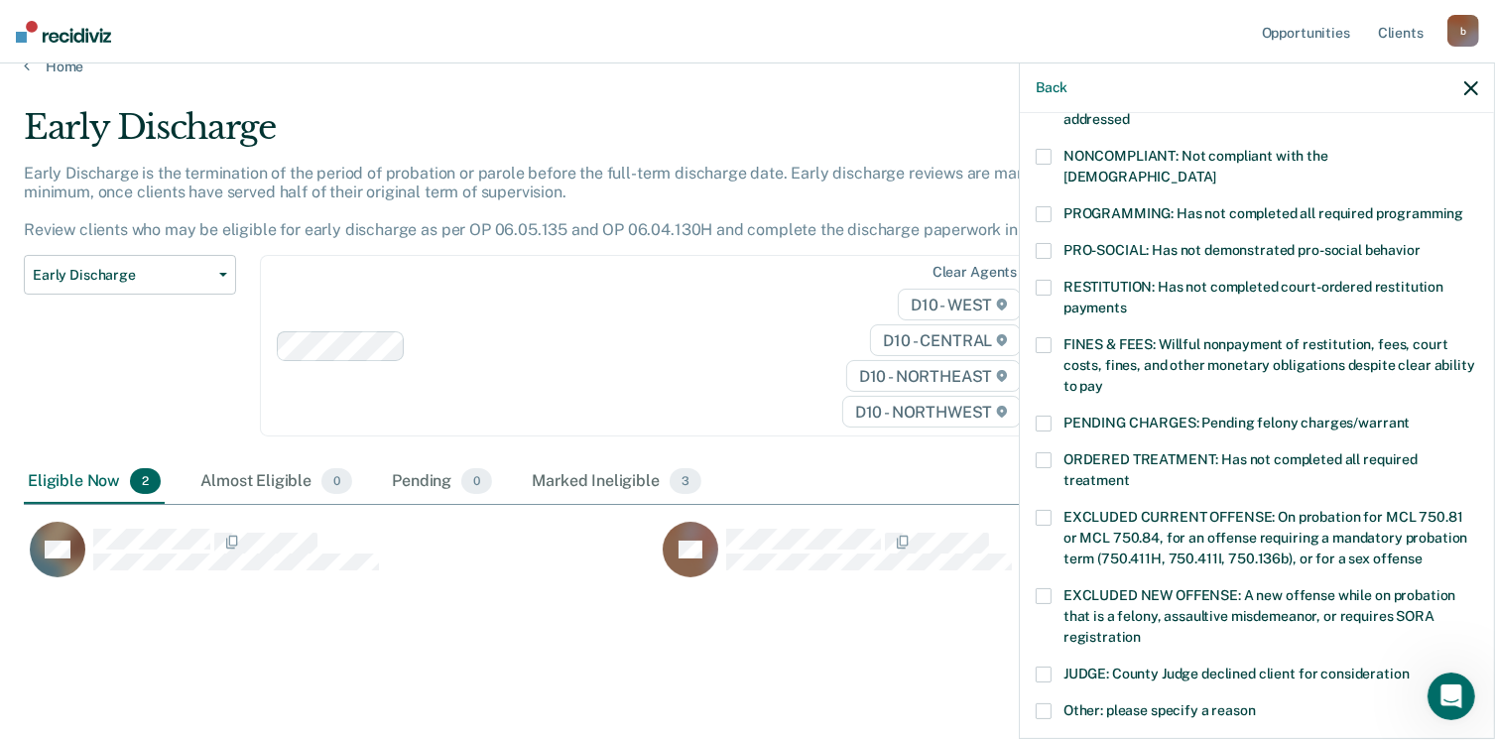
click at [1044, 337] on span at bounding box center [1044, 345] width 16 height 16
click at [1103, 379] on input "FINES & FEES: Willful nonpayment of restitution, fees, court costs, fines, and …" at bounding box center [1103, 379] width 0 height 0
click at [1046, 206] on span at bounding box center [1044, 214] width 16 height 16
click at [1463, 206] on input "PROGRAMMING: Has not completed all required programming" at bounding box center [1463, 206] width 0 height 0
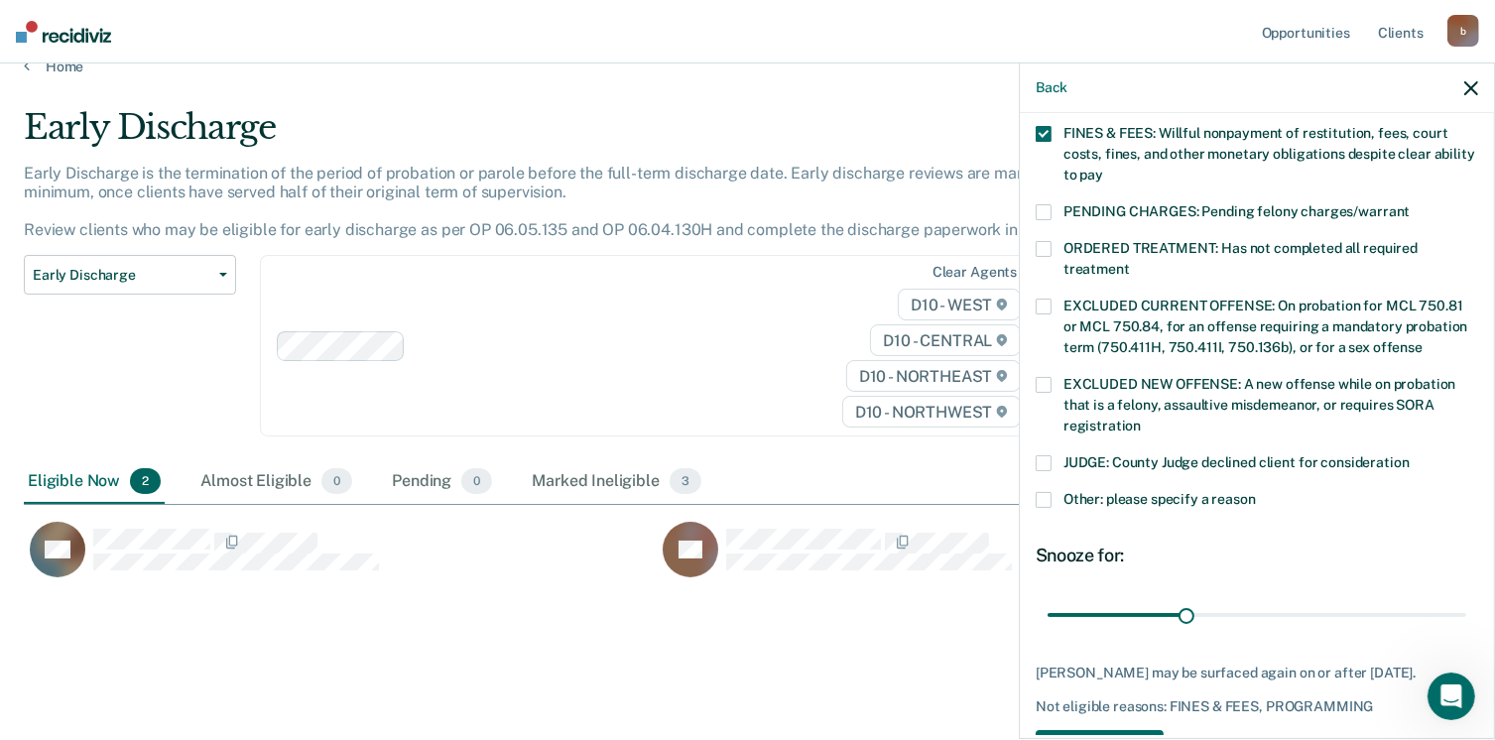
scroll to position [625, 0]
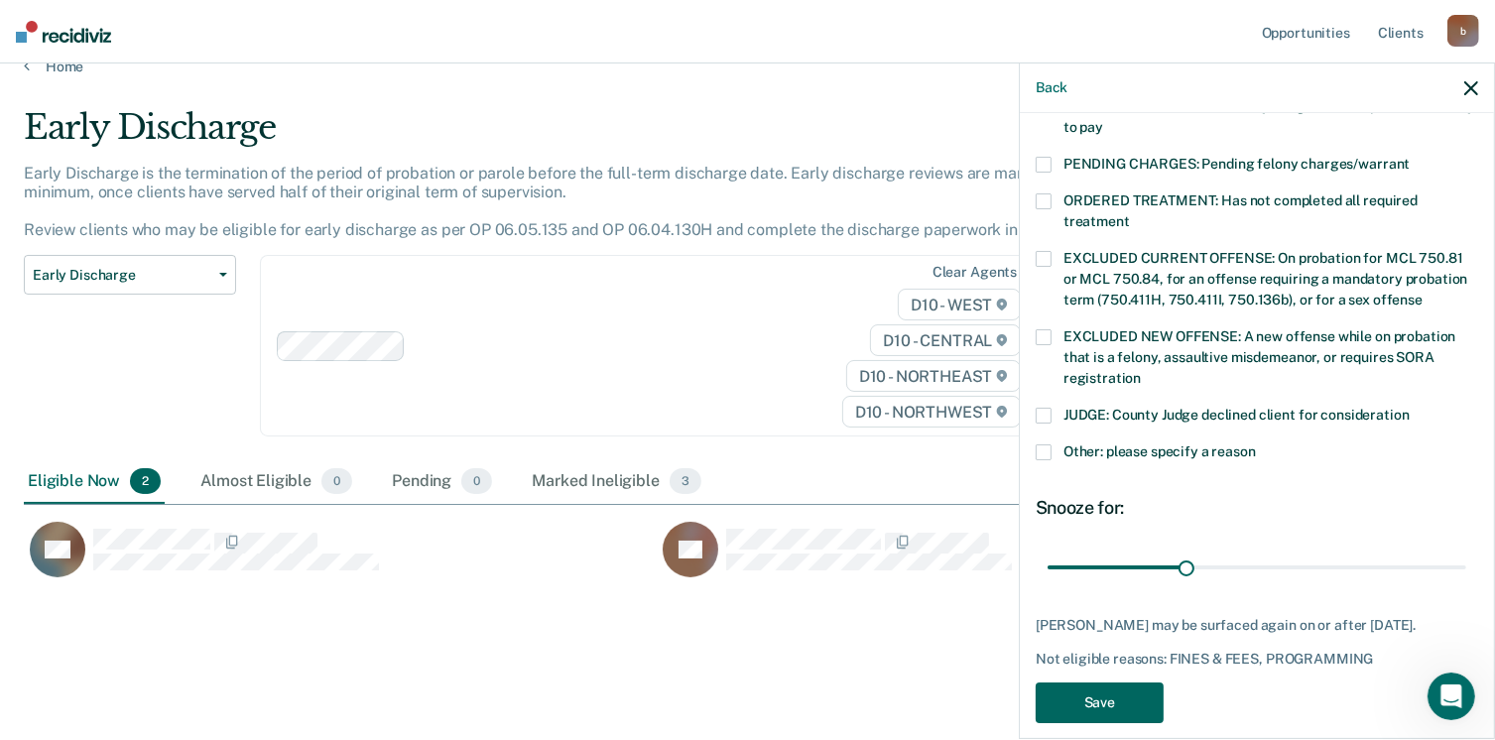
click at [1109, 683] on button "Save" at bounding box center [1100, 703] width 128 height 41
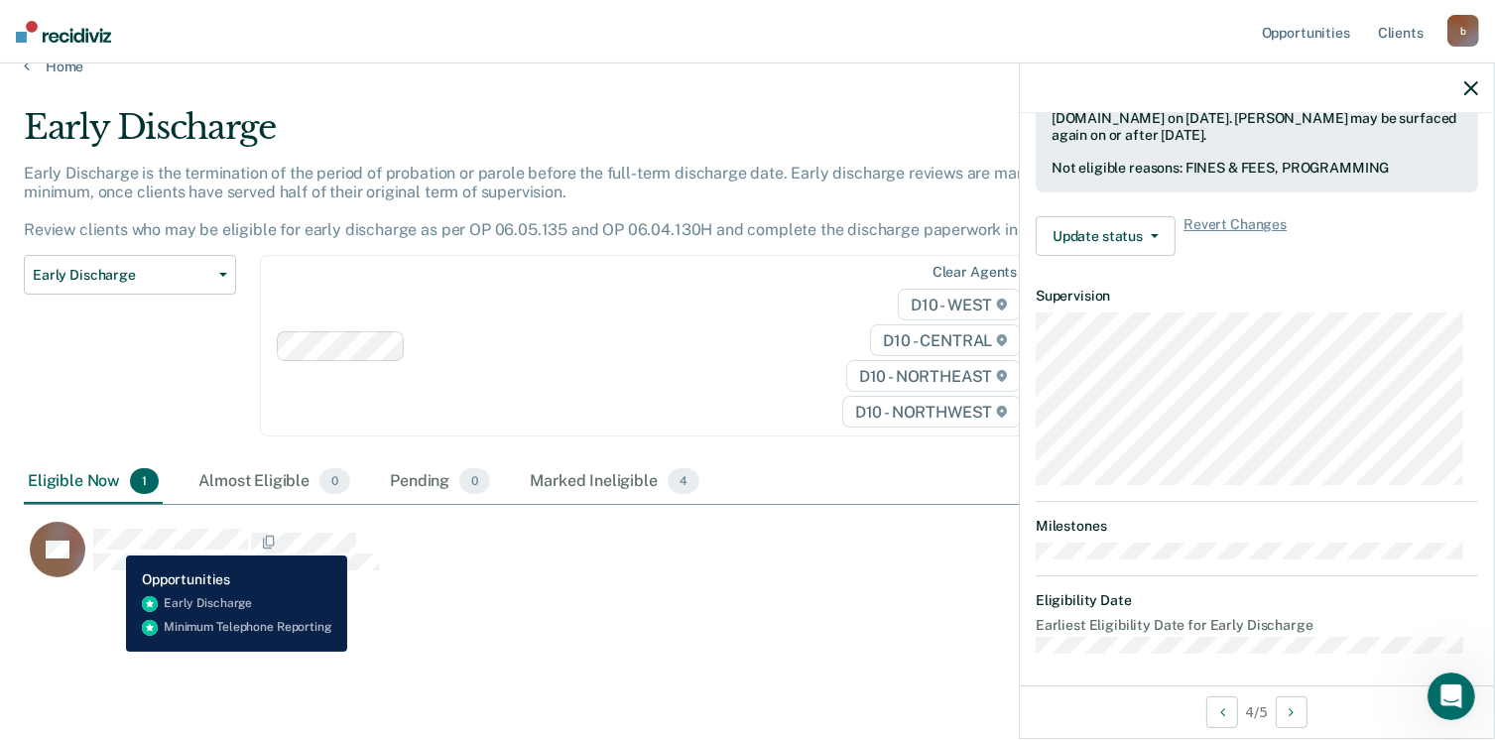
scroll to position [366, 0]
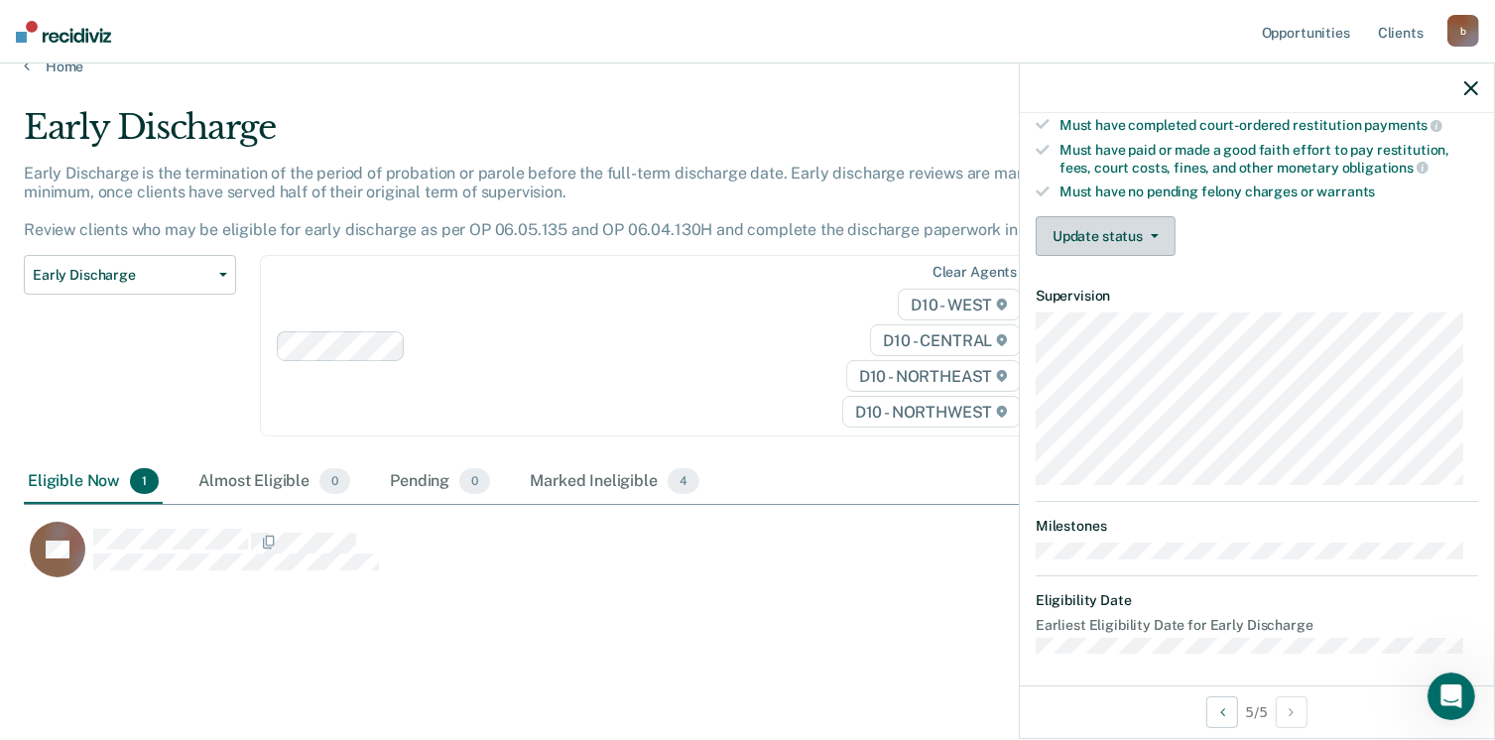
click at [1145, 235] on button "Update status" at bounding box center [1106, 236] width 140 height 40
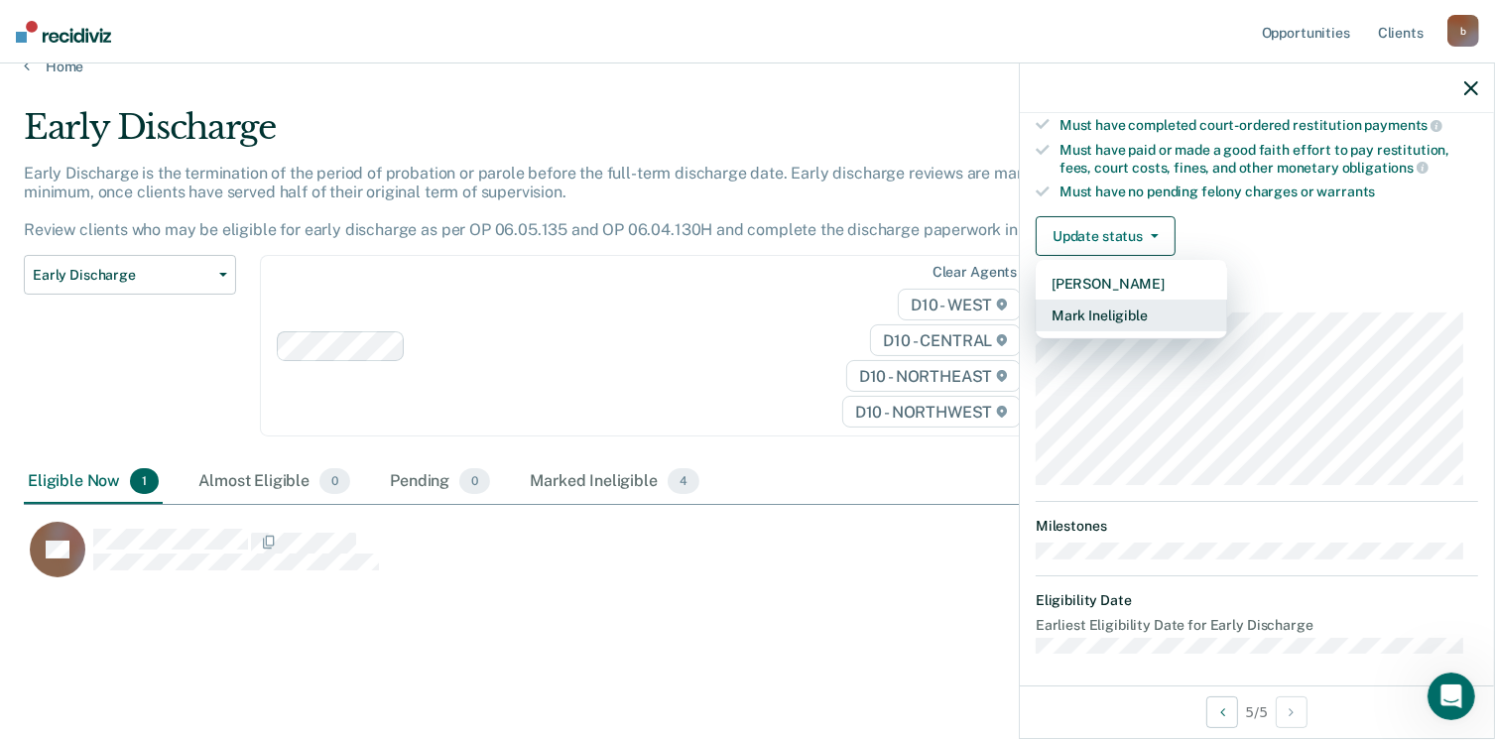
click at [1101, 315] on button "Mark Ineligible" at bounding box center [1131, 316] width 191 height 32
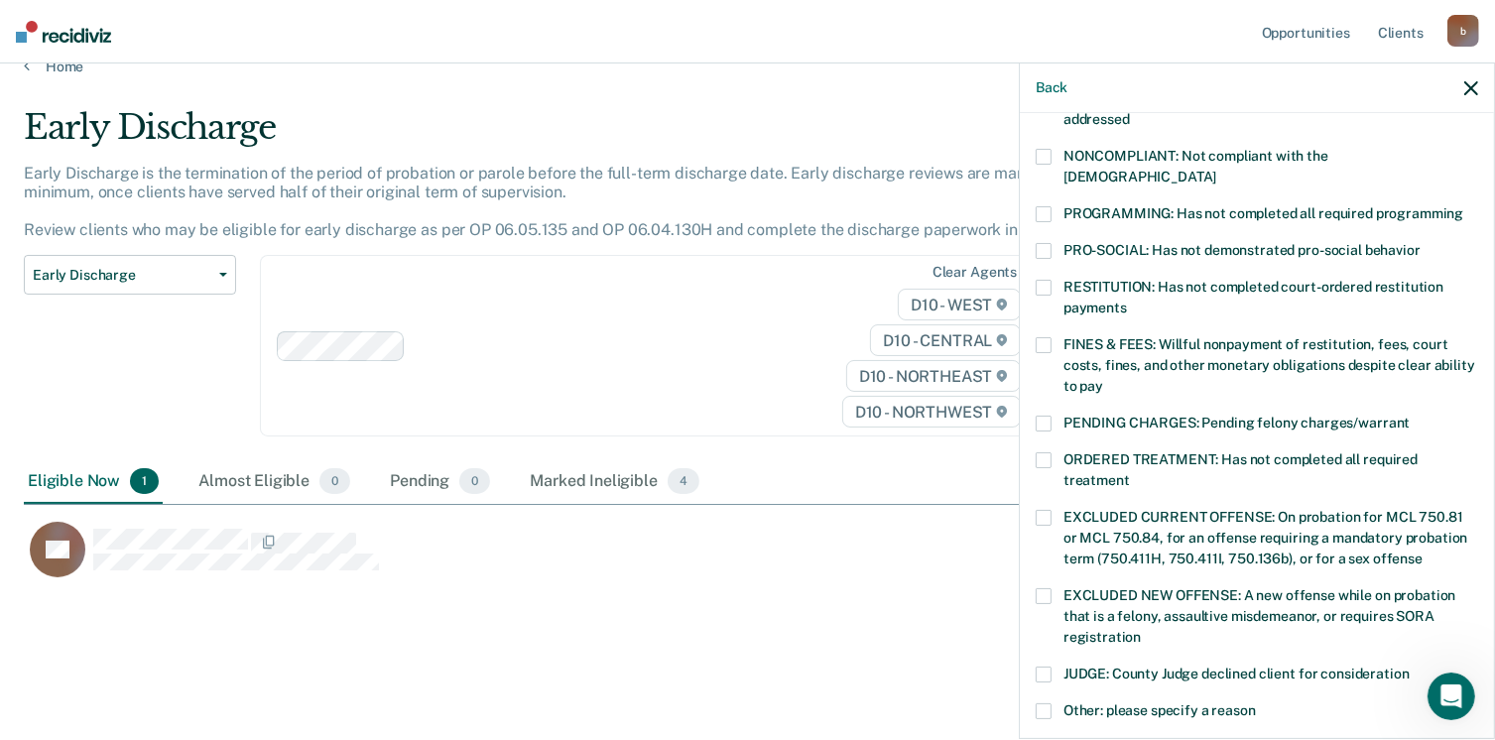
click at [1052, 337] on label "FINES & FEES: Willful nonpayment of restitution, fees, court costs, fines, and …" at bounding box center [1257, 368] width 442 height 63
click at [1103, 379] on input "FINES & FEES: Willful nonpayment of restitution, fees, court costs, fines, and …" at bounding box center [1103, 379] width 0 height 0
click at [1038, 206] on span at bounding box center [1044, 214] width 16 height 16
click at [1463, 206] on input "PROGRAMMING: Has not completed all required programming" at bounding box center [1463, 206] width 0 height 0
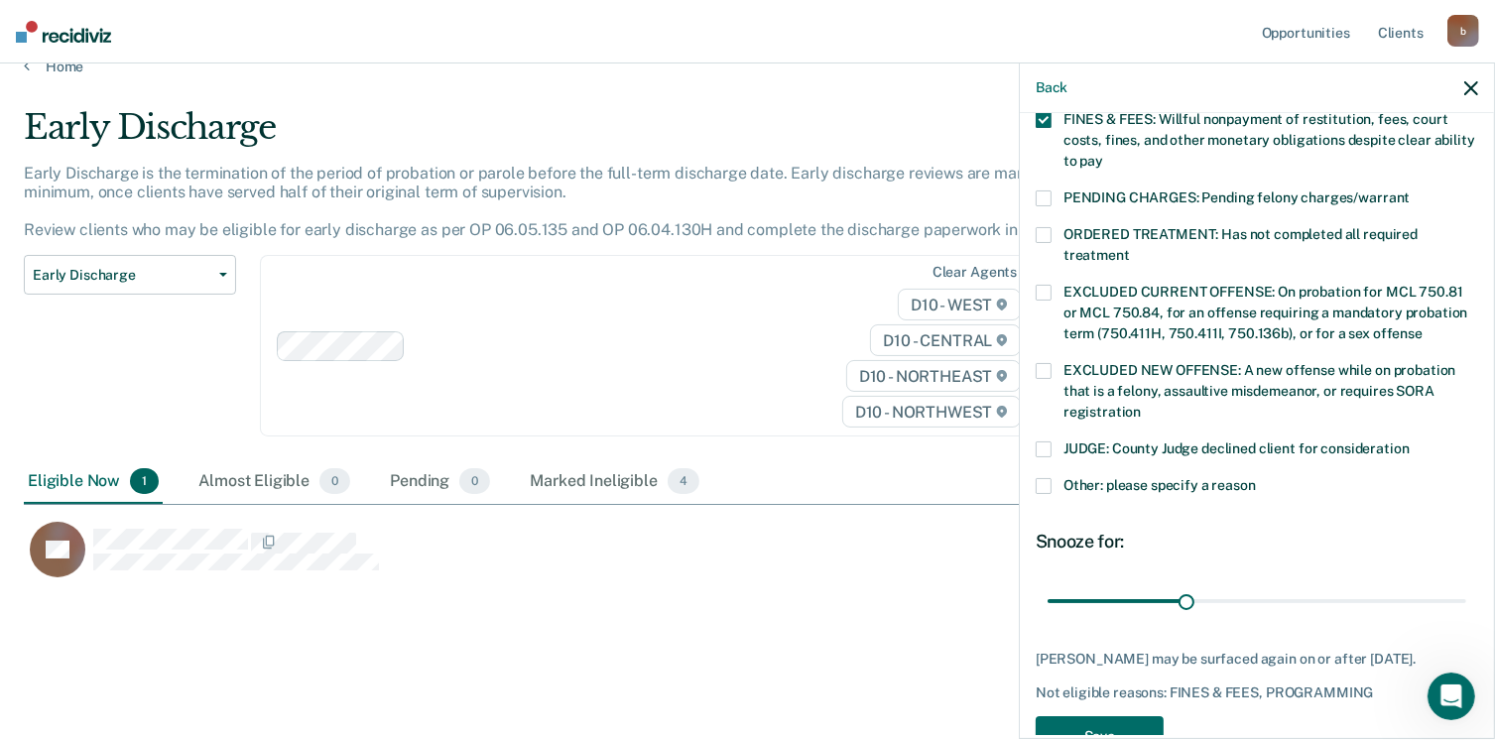
scroll to position [642, 0]
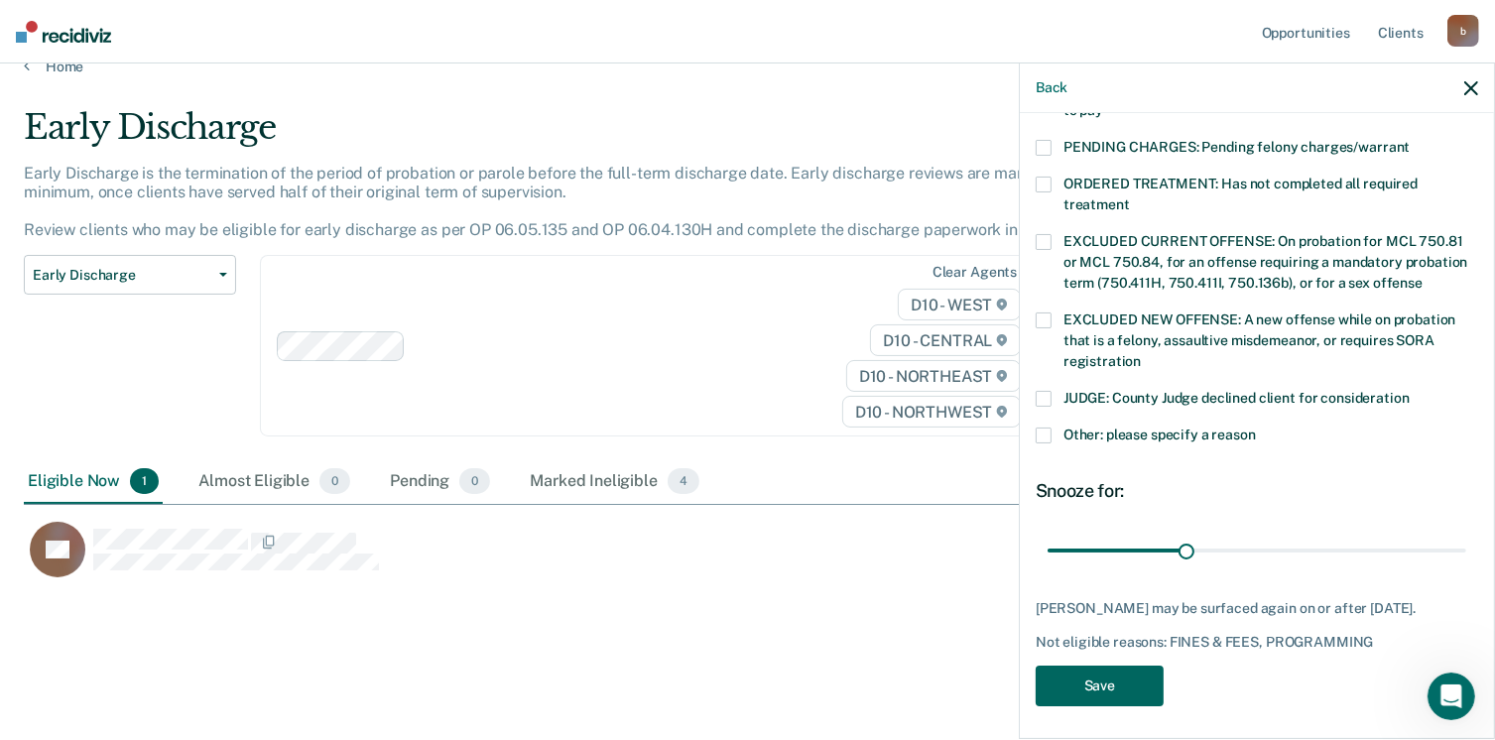
click at [1106, 691] on button "Save" at bounding box center [1100, 686] width 128 height 41
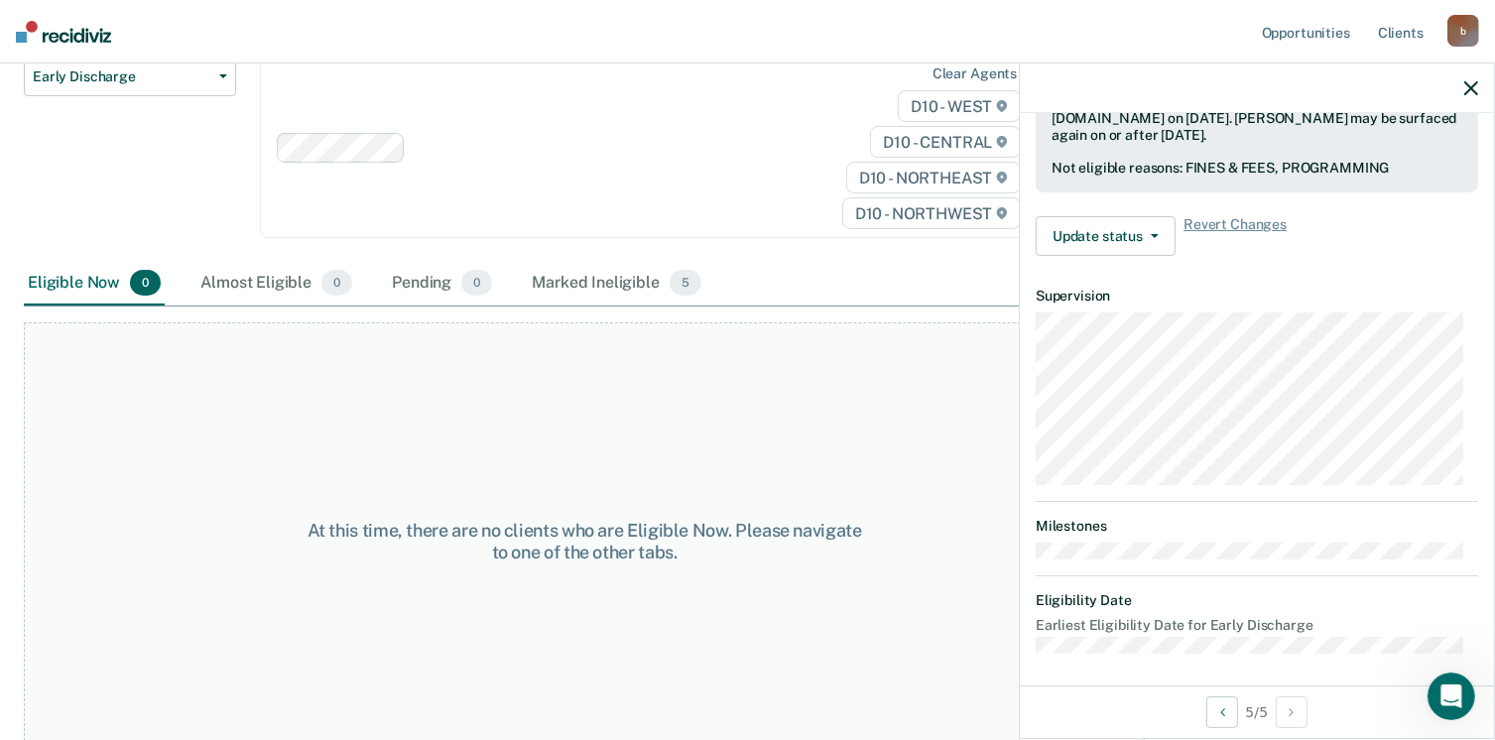
scroll to position [246, 0]
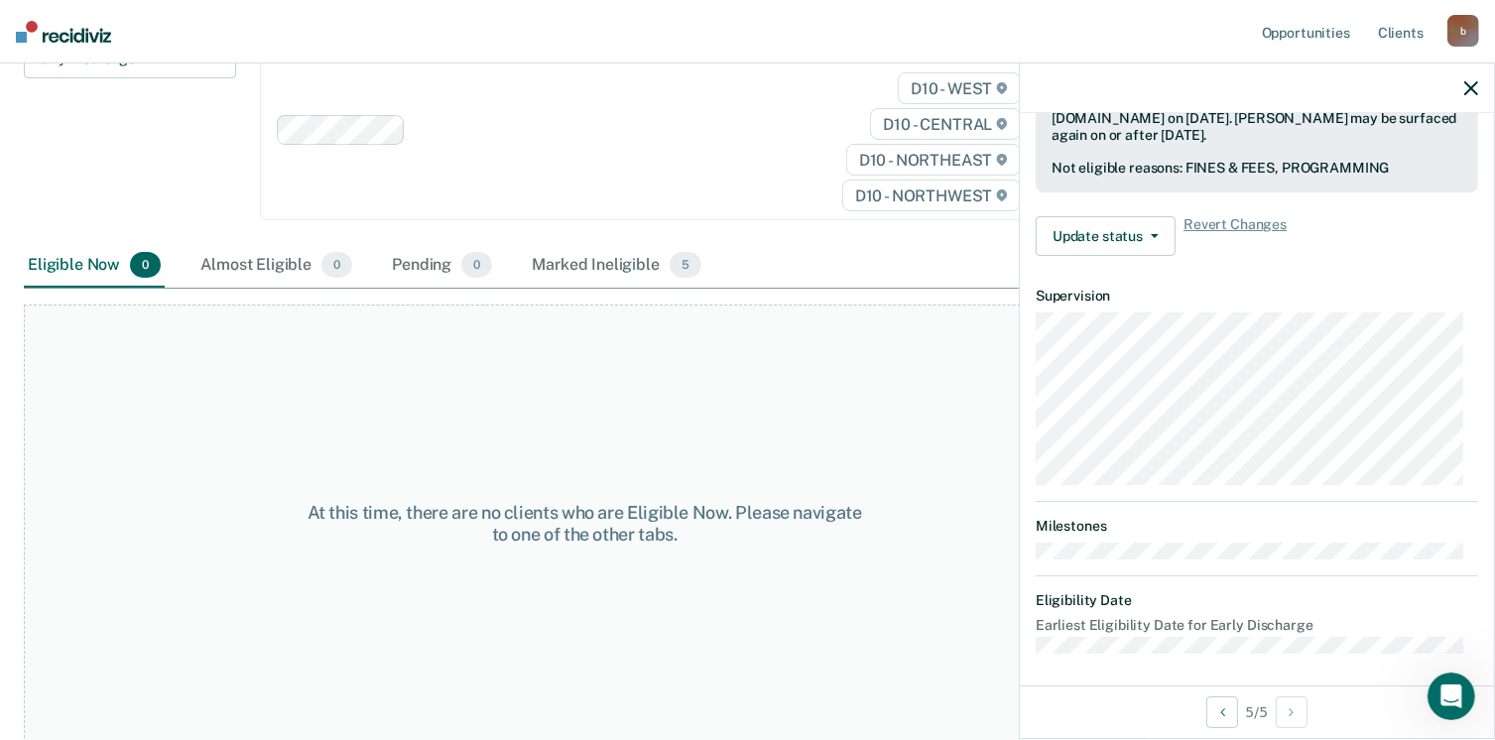
click at [1472, 94] on icon "button" at bounding box center [1471, 88] width 14 height 14
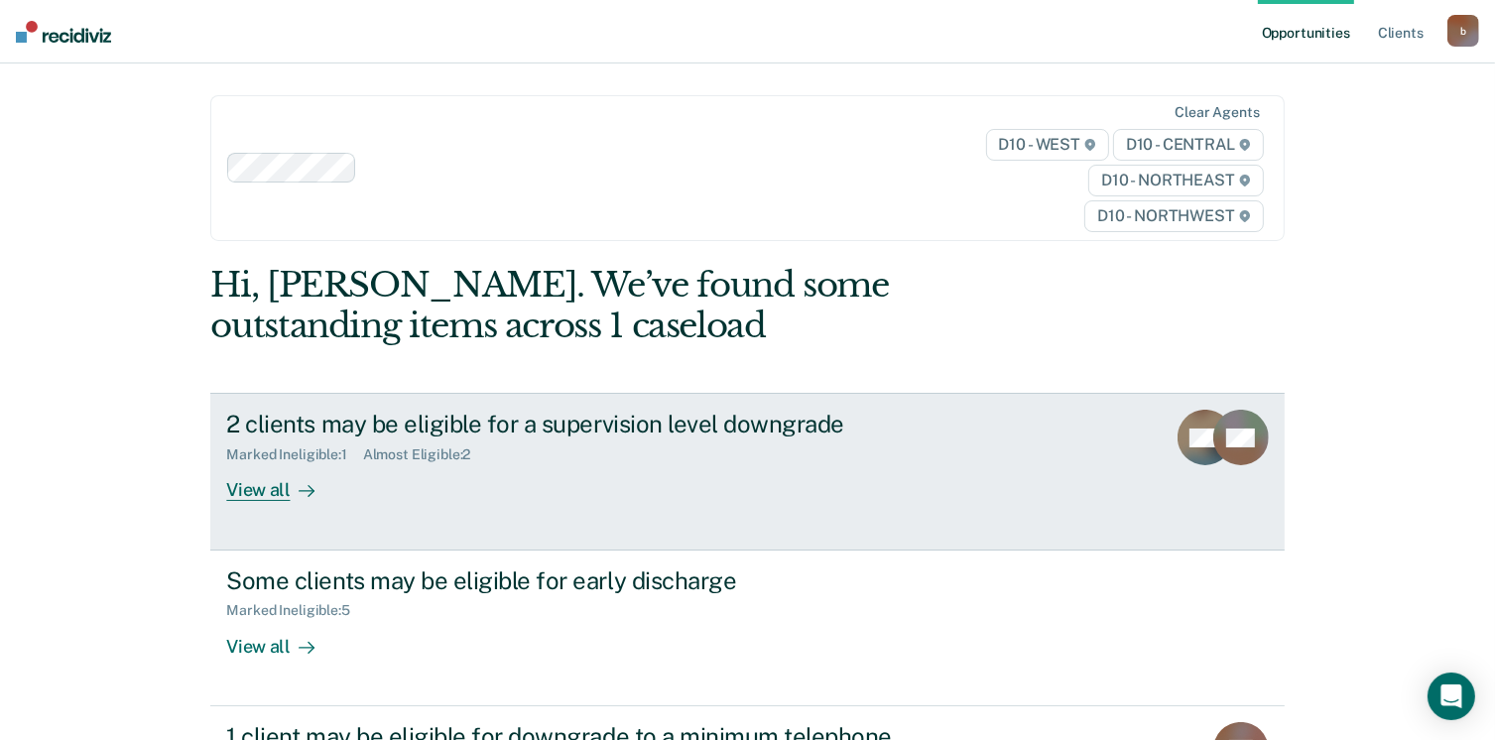
click at [254, 498] on div "View all" at bounding box center [281, 482] width 111 height 39
